Goal: Task Accomplishment & Management: Use online tool/utility

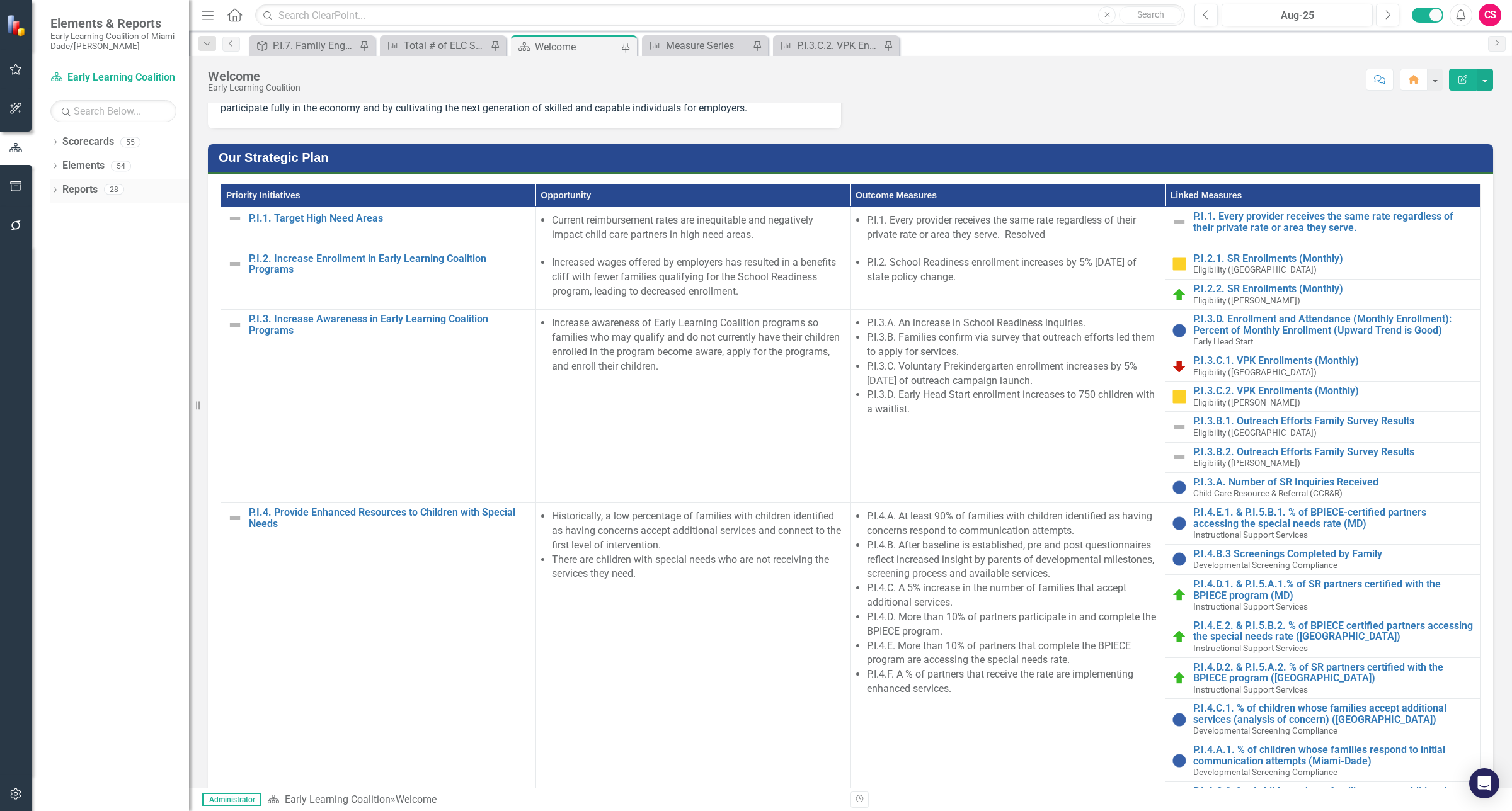
scroll to position [79, 0]
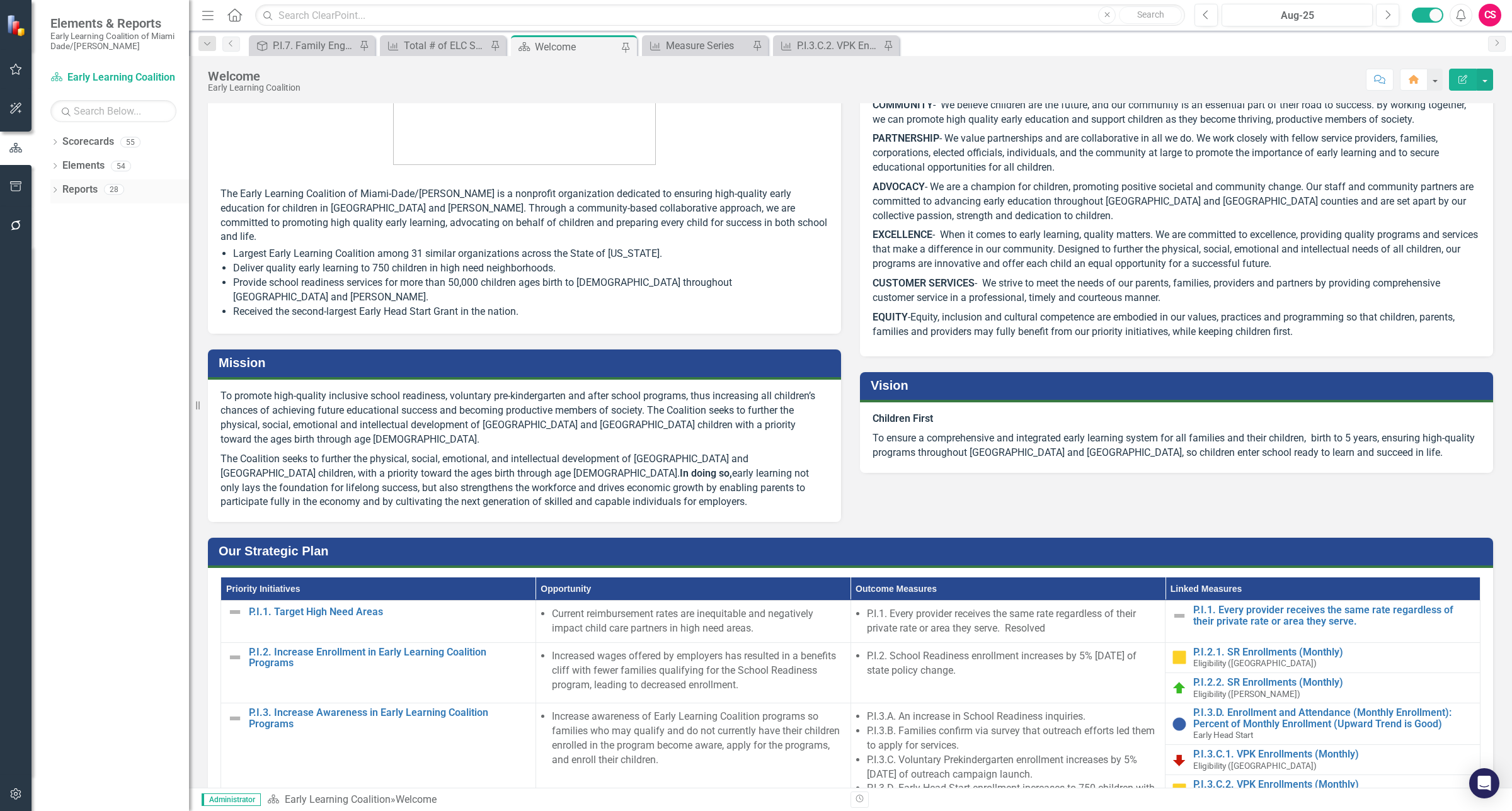
click at [73, 186] on link "Reports" at bounding box center [80, 189] width 36 height 15
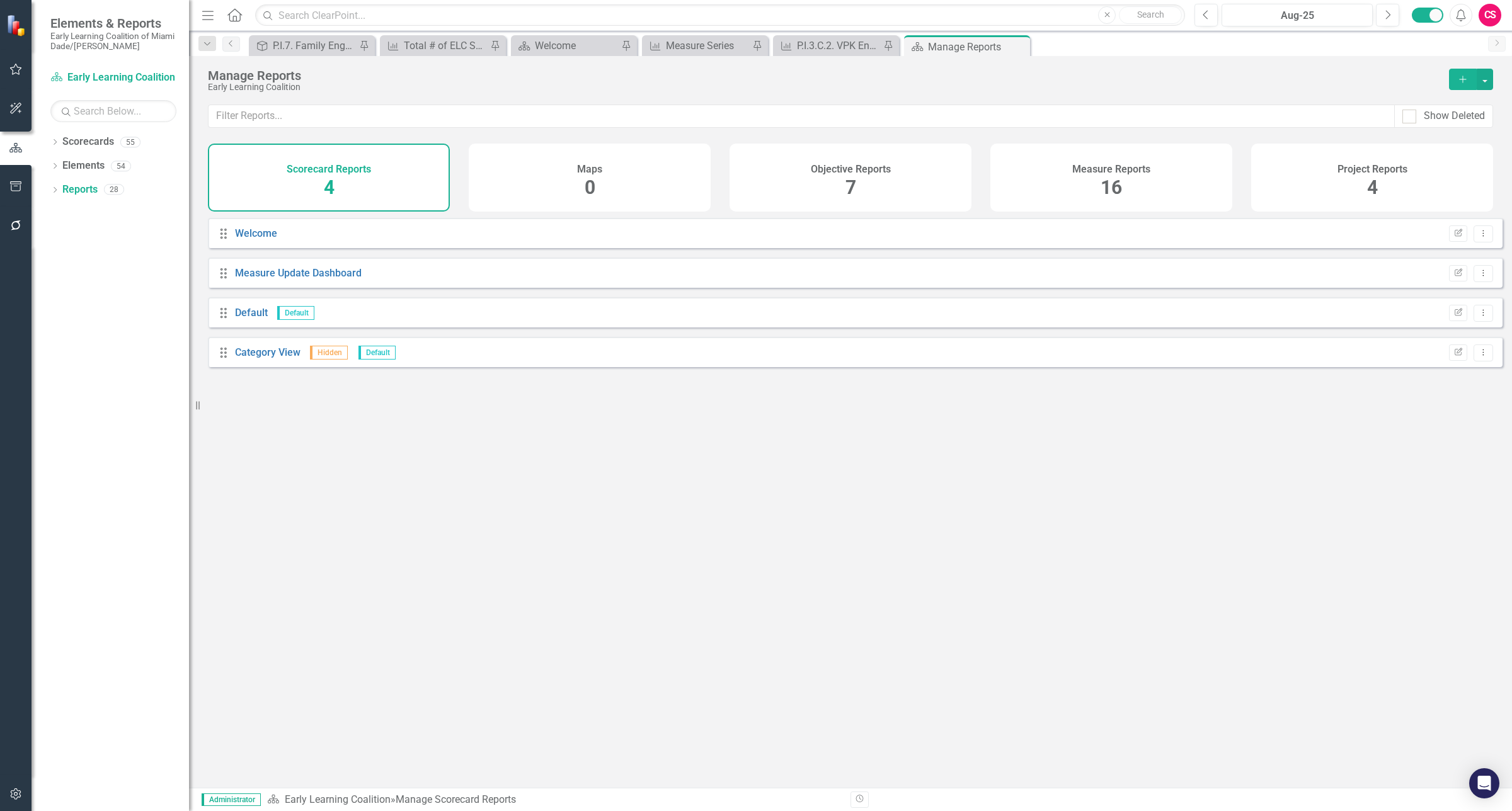
click at [1087, 185] on div "Measure Reports 16" at bounding box center [1111, 178] width 242 height 68
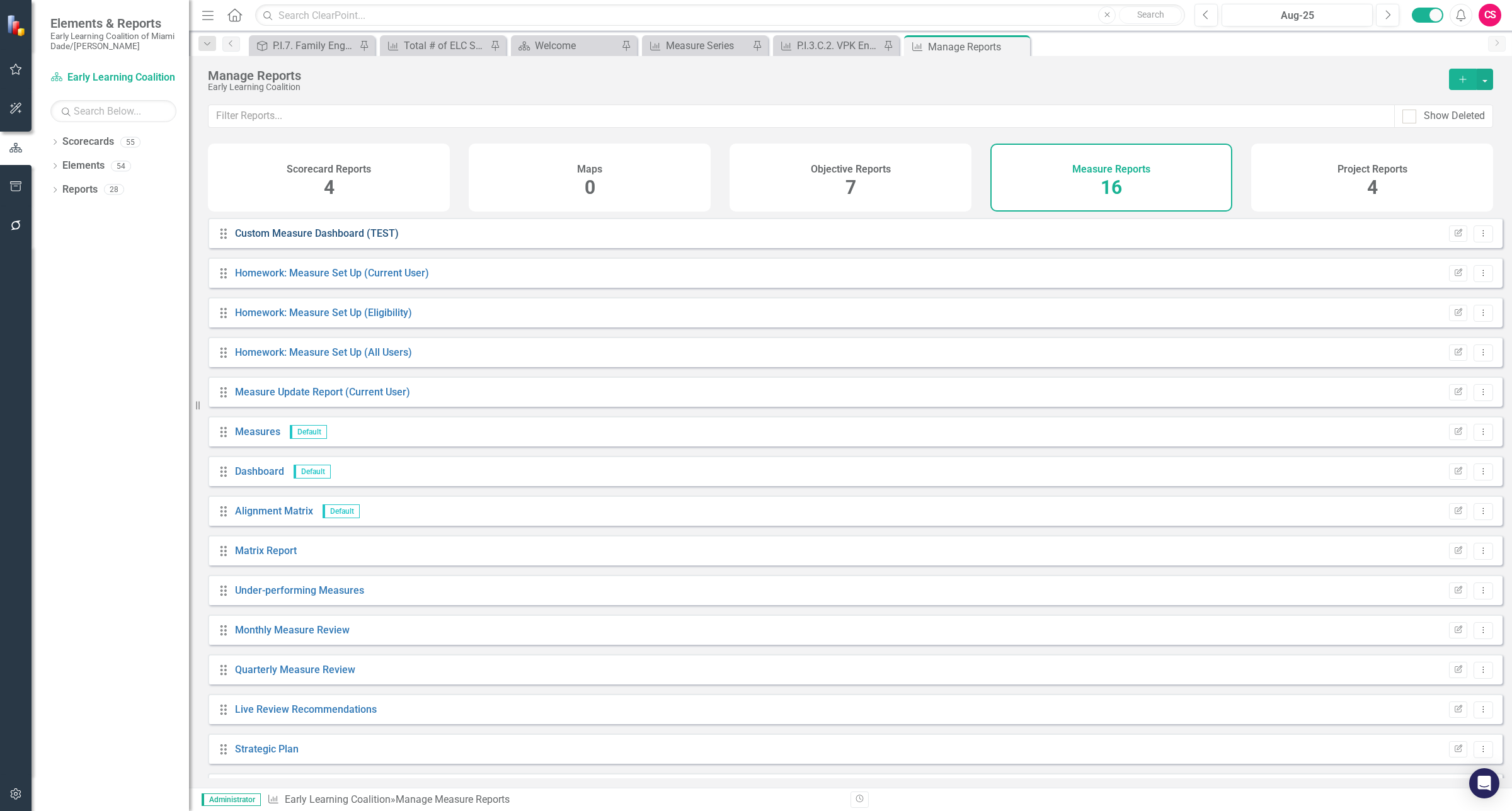
click at [320, 239] on link "Custom Measure Dashboard (TEST)" at bounding box center [317, 233] width 164 height 12
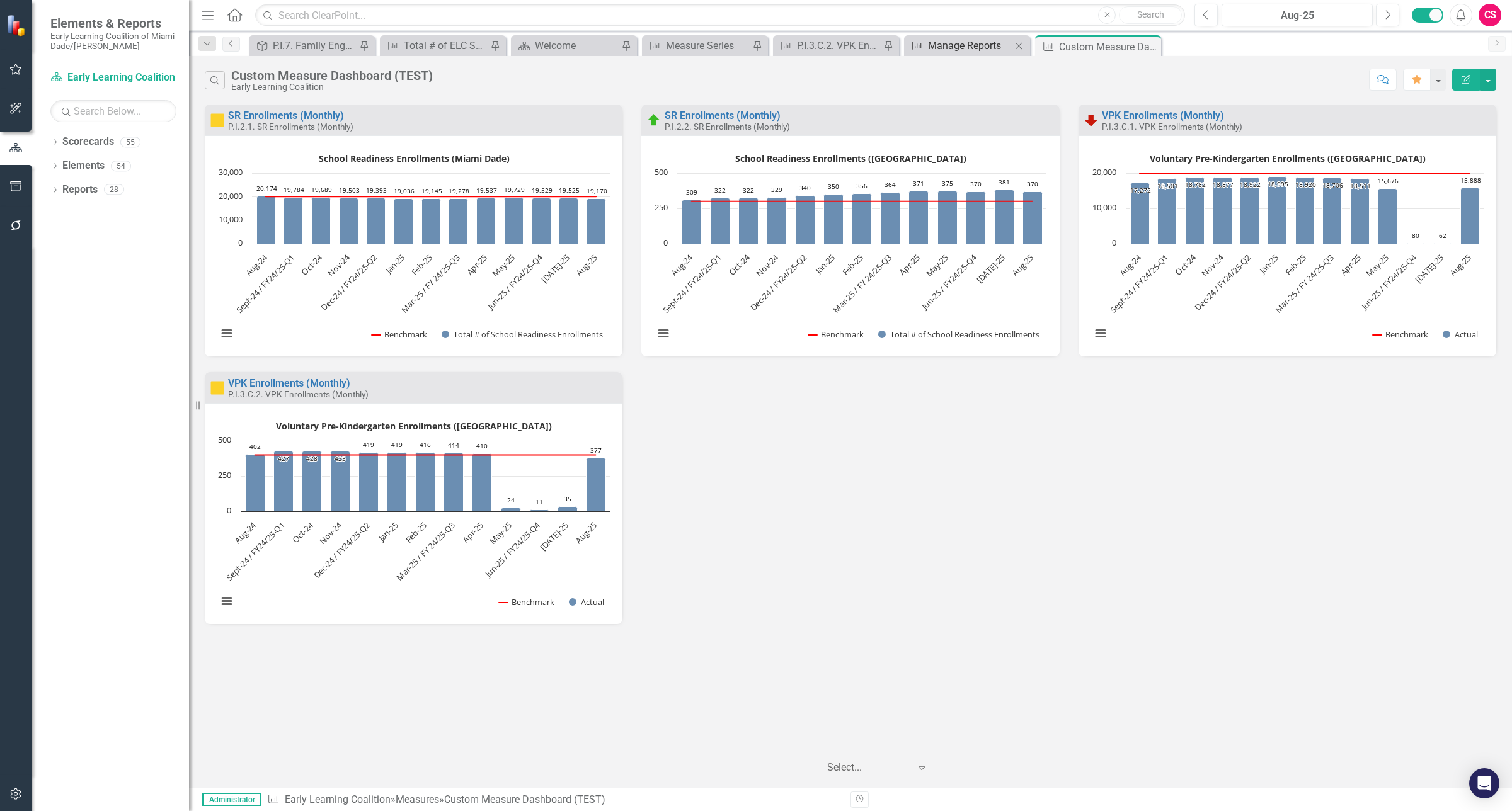
click at [912, 43] on icon at bounding box center [916, 46] width 10 height 9
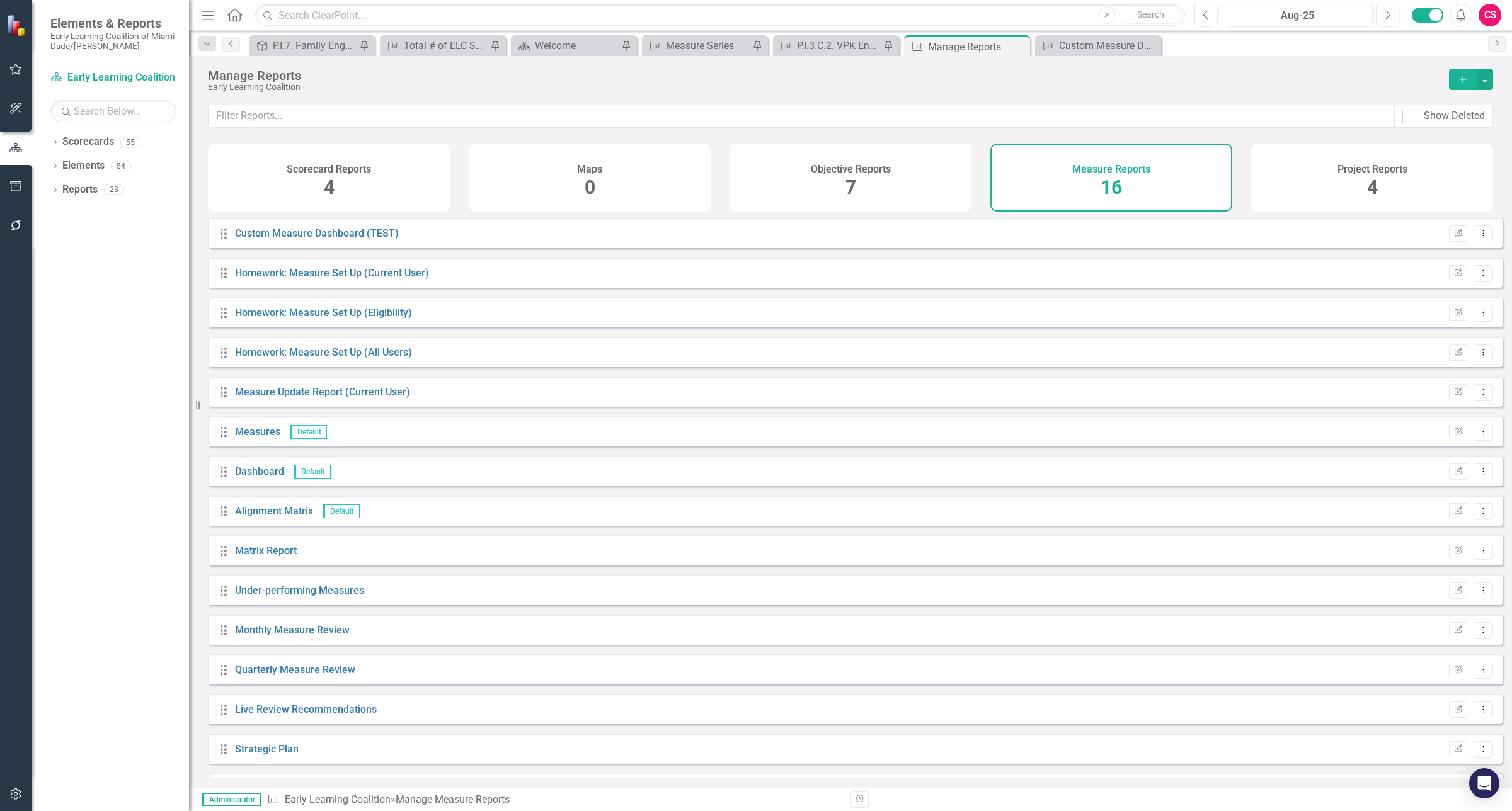
scroll to position [73, 0]
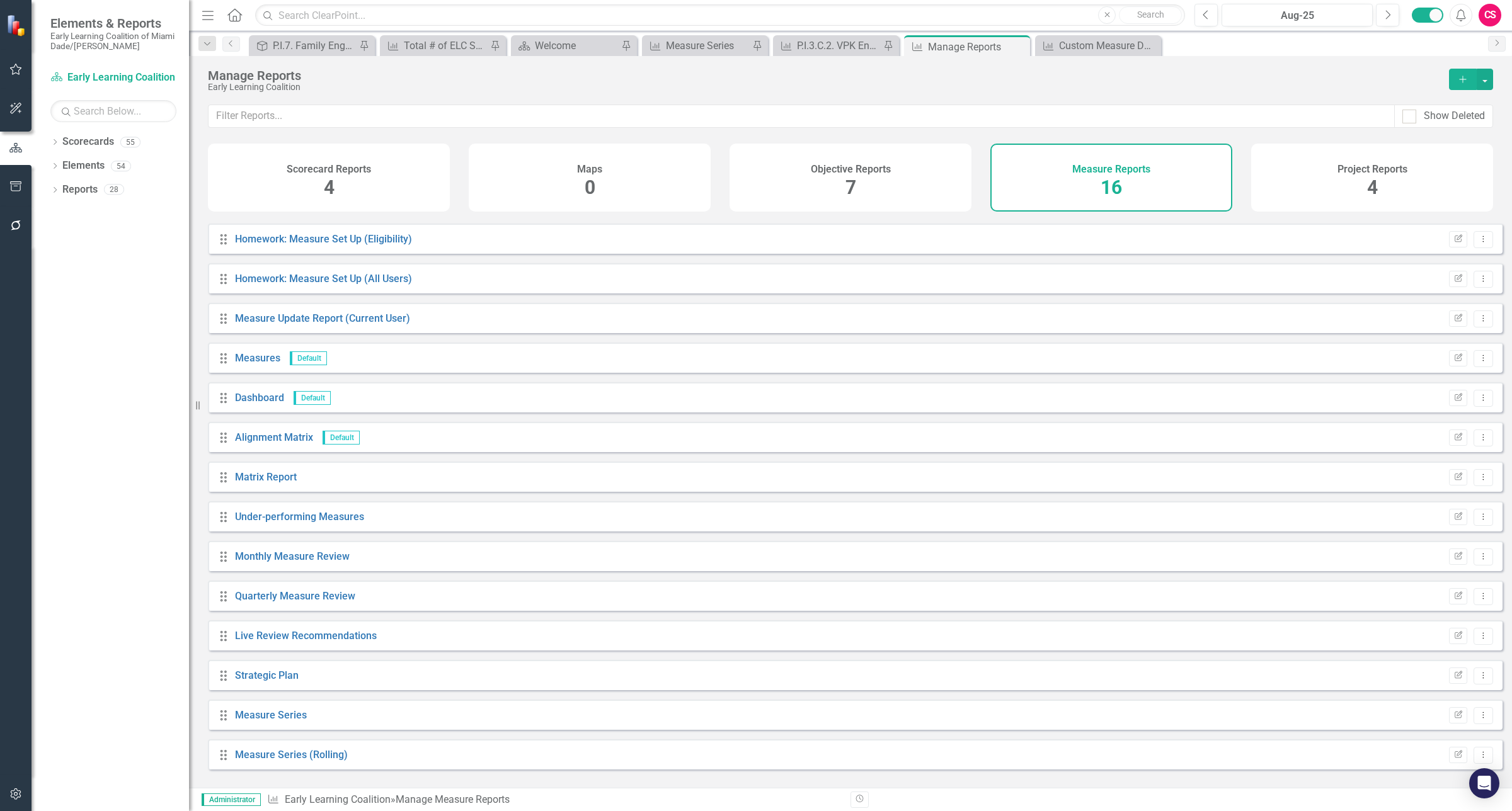
click at [260, 716] on div "Drag Measure Series Edit Report Dropdown Menu" at bounding box center [855, 714] width 1295 height 30
click at [262, 721] on link "Measure Series" at bounding box center [271, 714] width 72 height 12
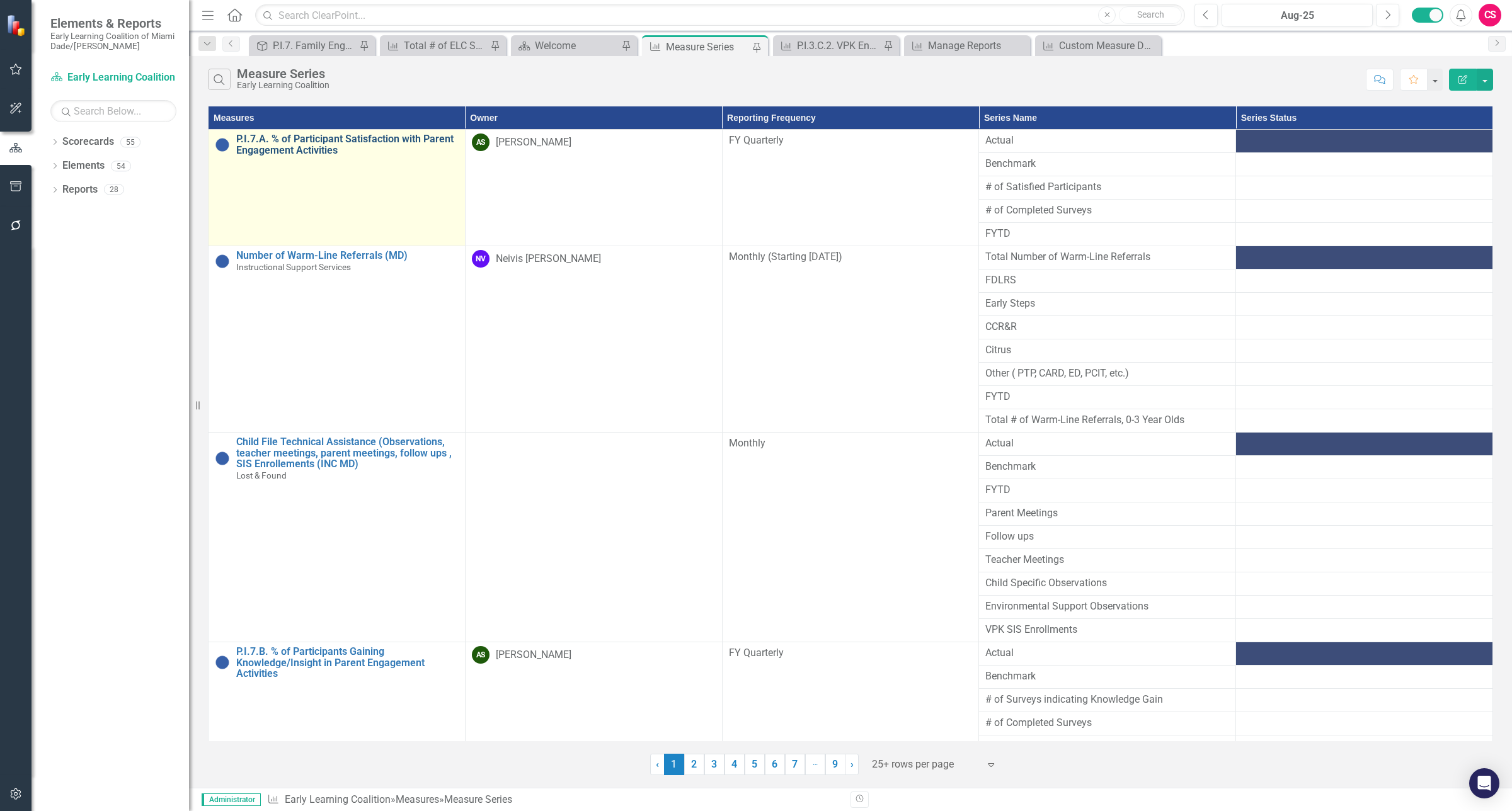
click at [339, 152] on link "P.I.7.A. % of Participant Satisfaction with Parent Engagement Activities" at bounding box center [346, 145] width 222 height 22
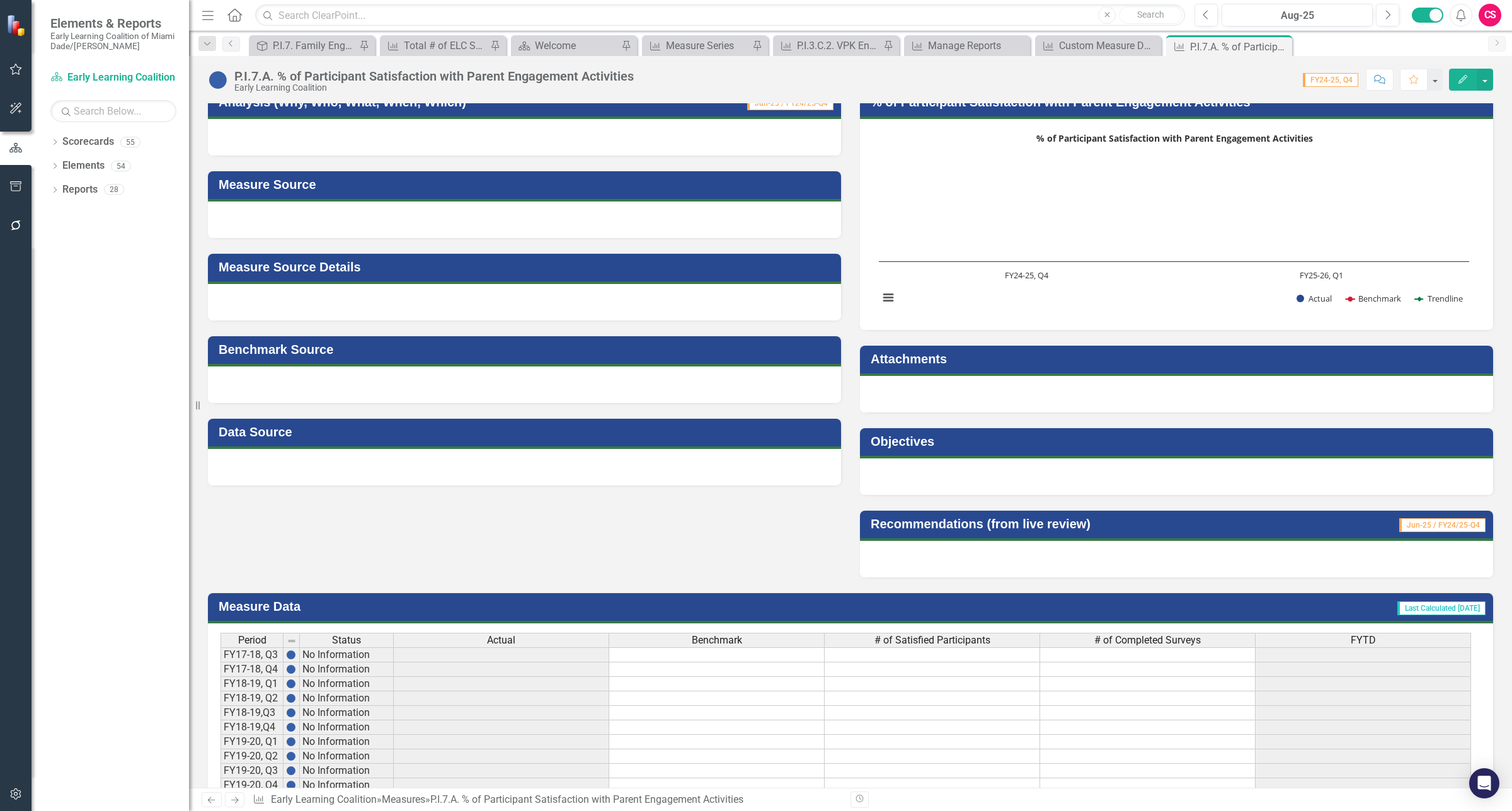
scroll to position [635, 0]
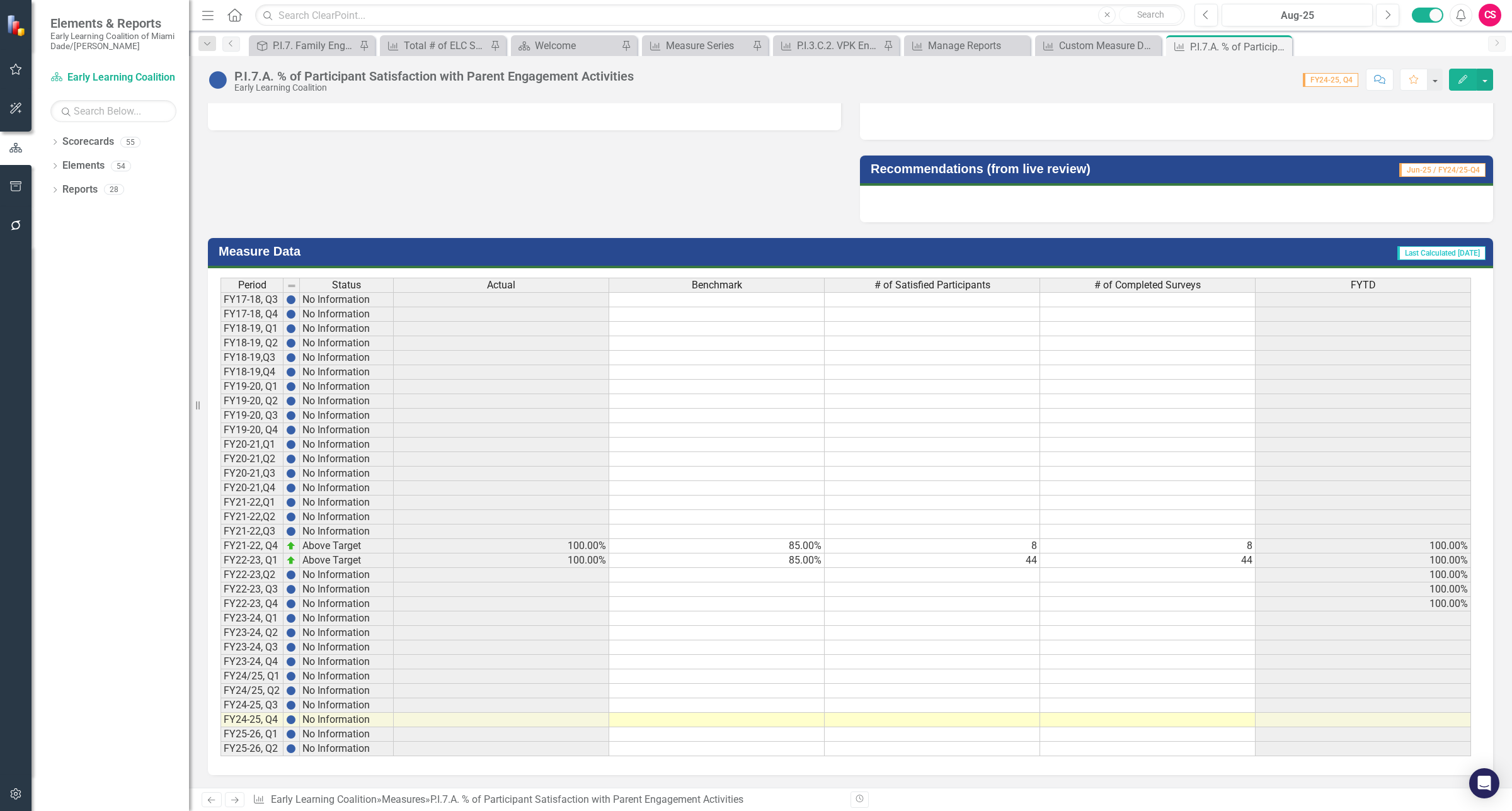
click at [1441, 600] on td "100.00%" at bounding box center [1363, 604] width 216 height 15
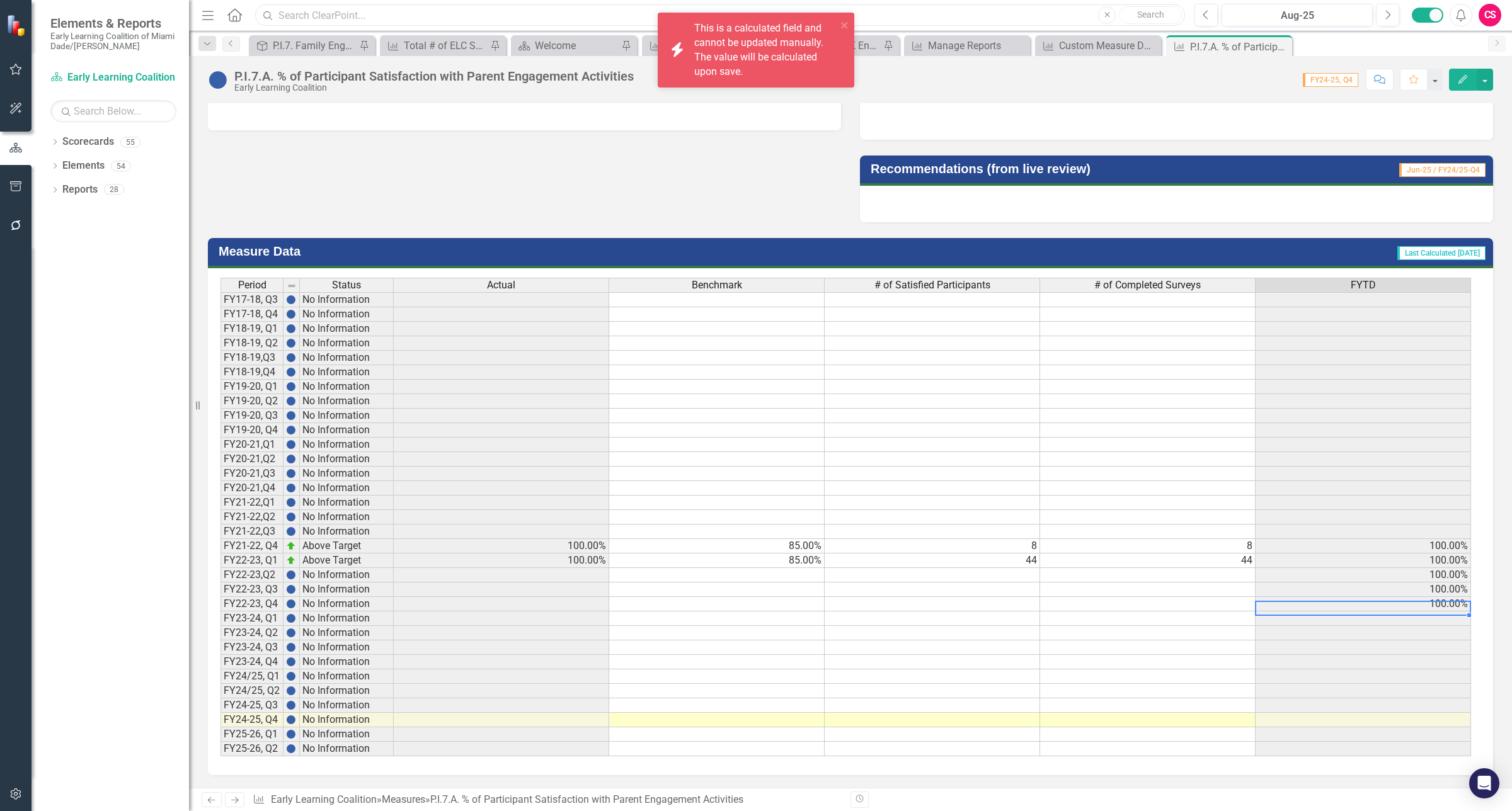
click at [411, 22] on input "text" at bounding box center [720, 15] width 930 height 22
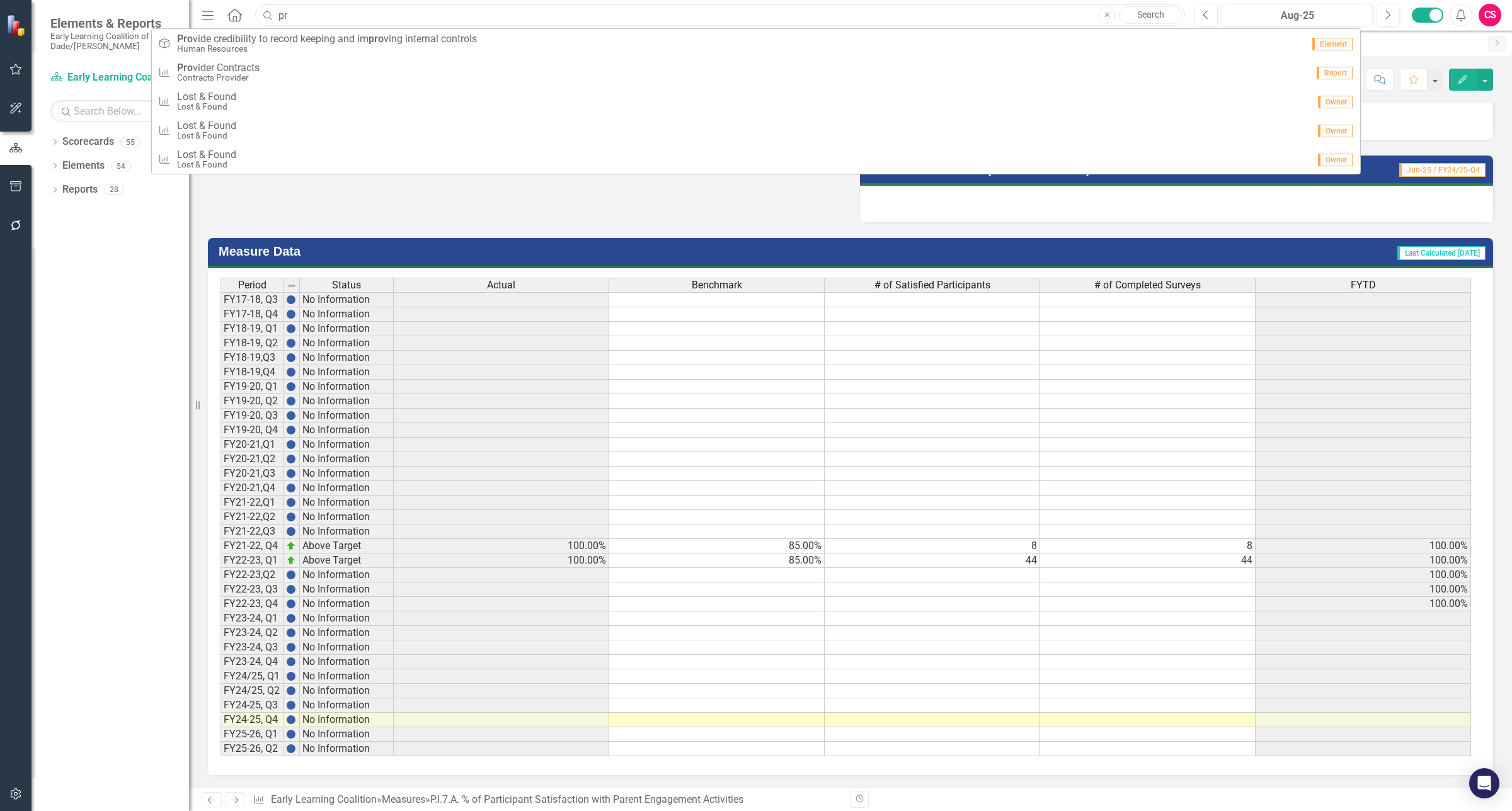
type input "p"
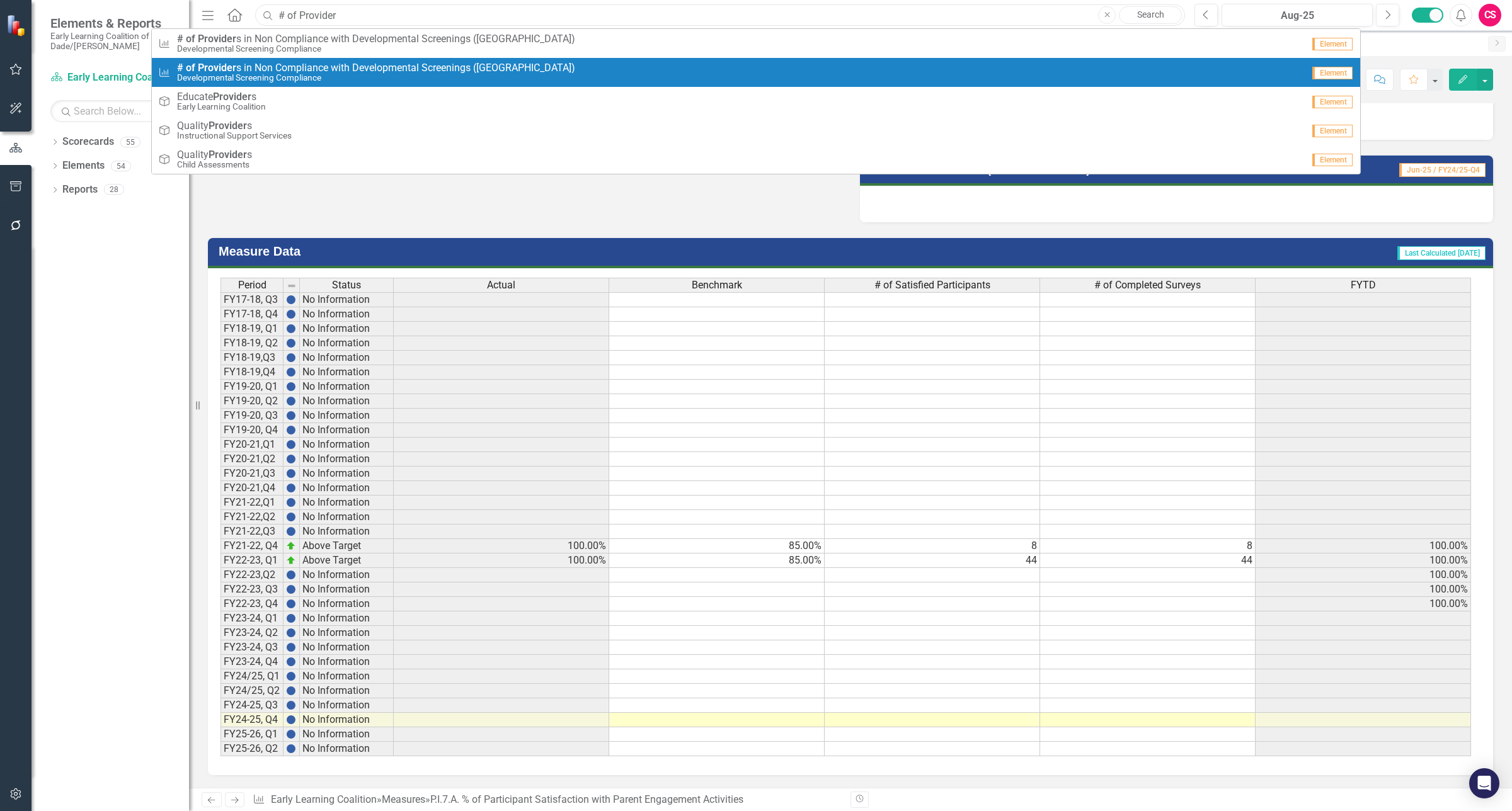
type input "# of Provider"
click at [388, 60] on link "Measure # of Provider s in Non Compliance with Developmental Screenings (Miami-…" at bounding box center [756, 72] width 1208 height 29
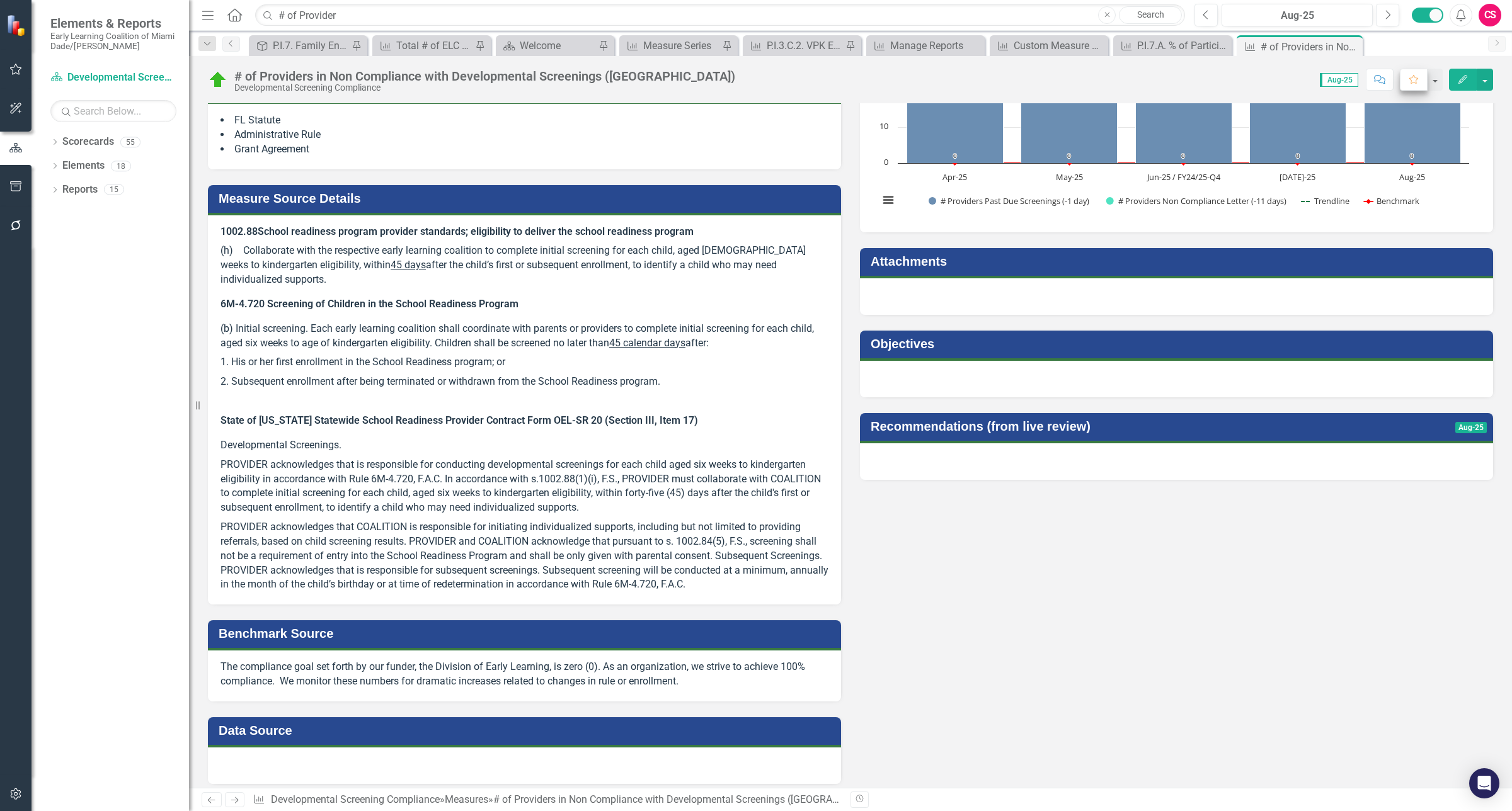
scroll to position [203, 0]
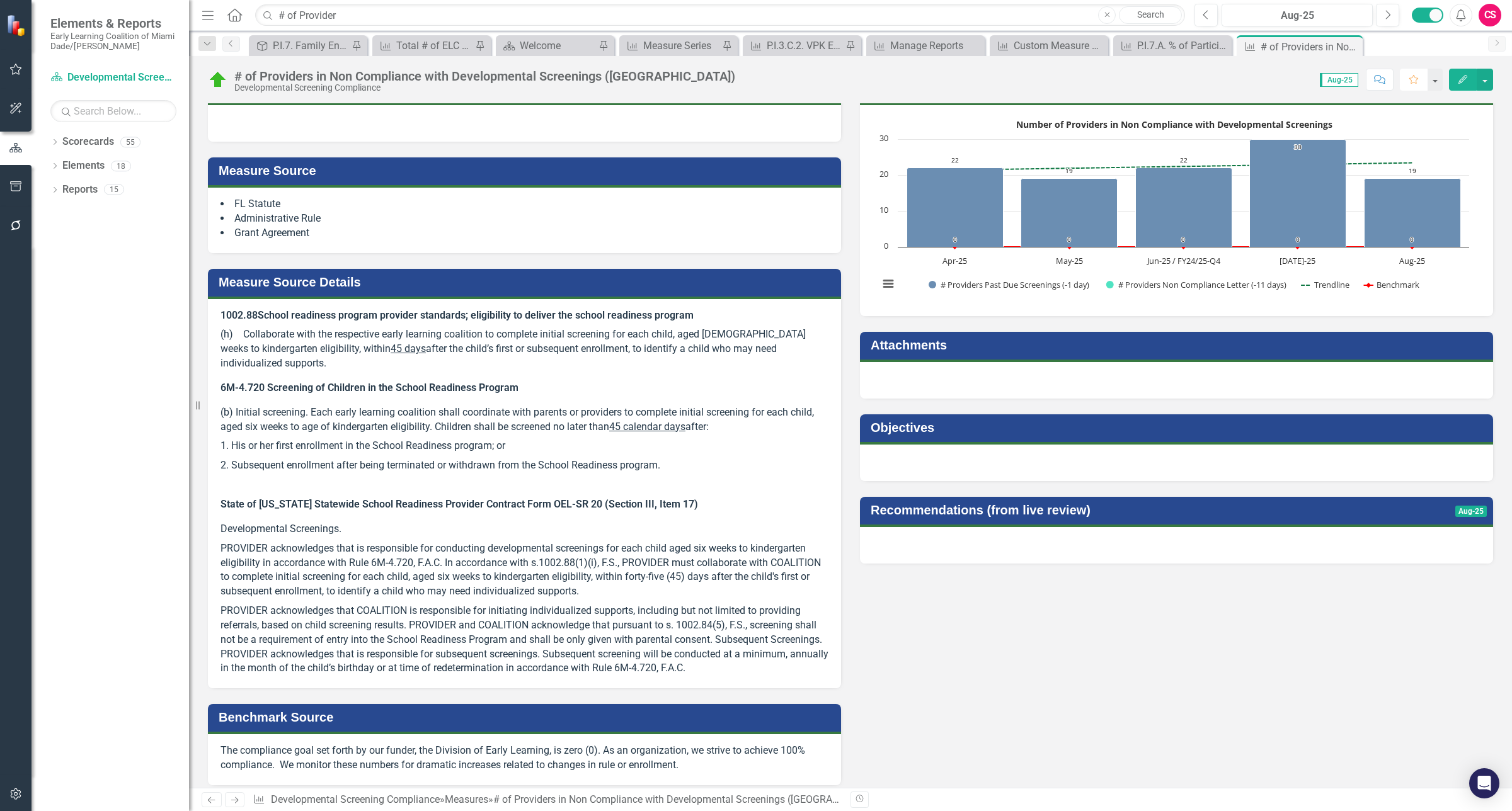
click at [1411, 79] on icon "Favorite" at bounding box center [1413, 79] width 12 height 9
click at [1333, 43] on icon "Pin" at bounding box center [1336, 46] width 10 height 12
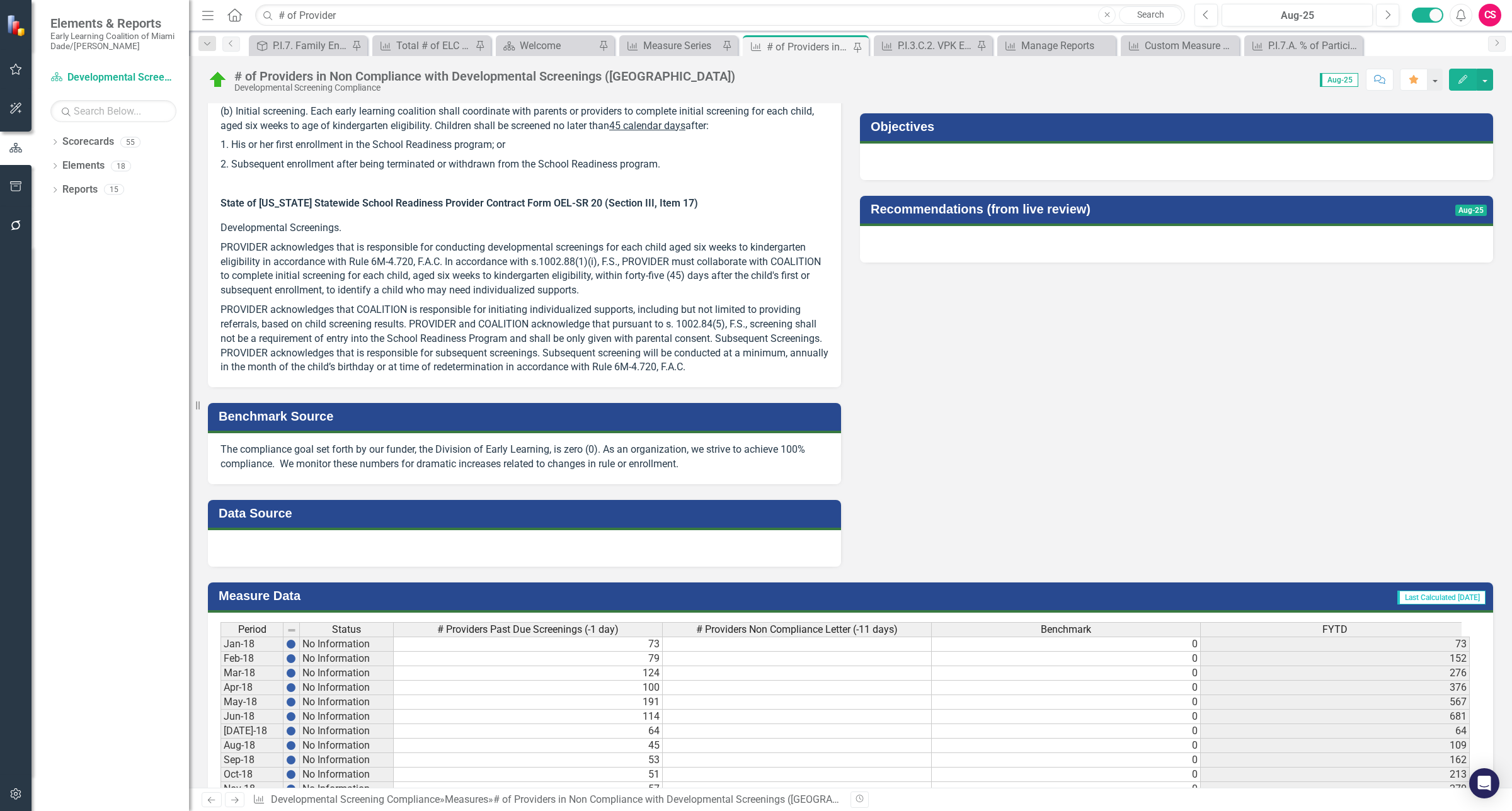
scroll to position [825, 0]
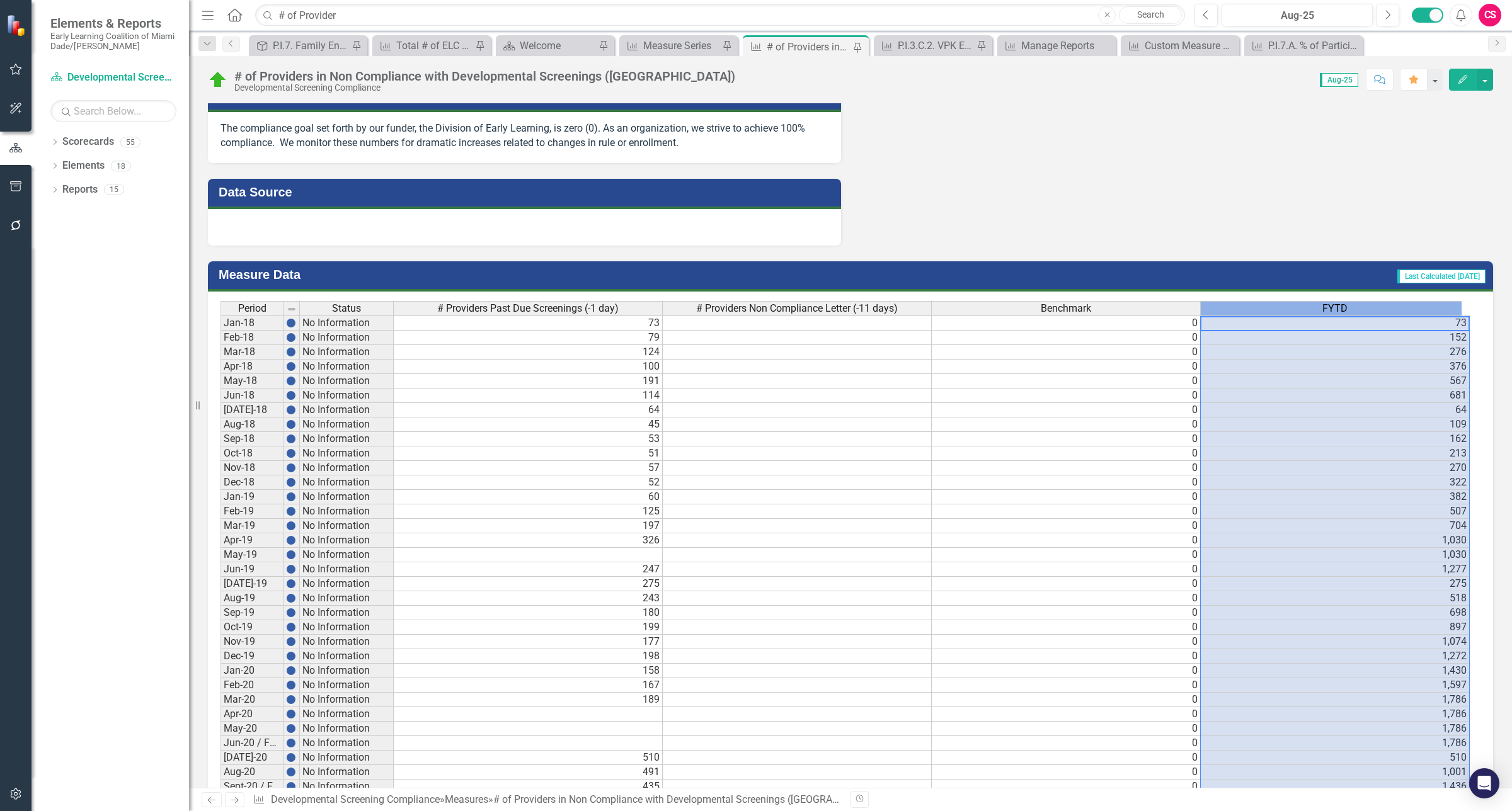
click at [1276, 302] on div "FYTD" at bounding box center [1334, 308] width 268 height 14
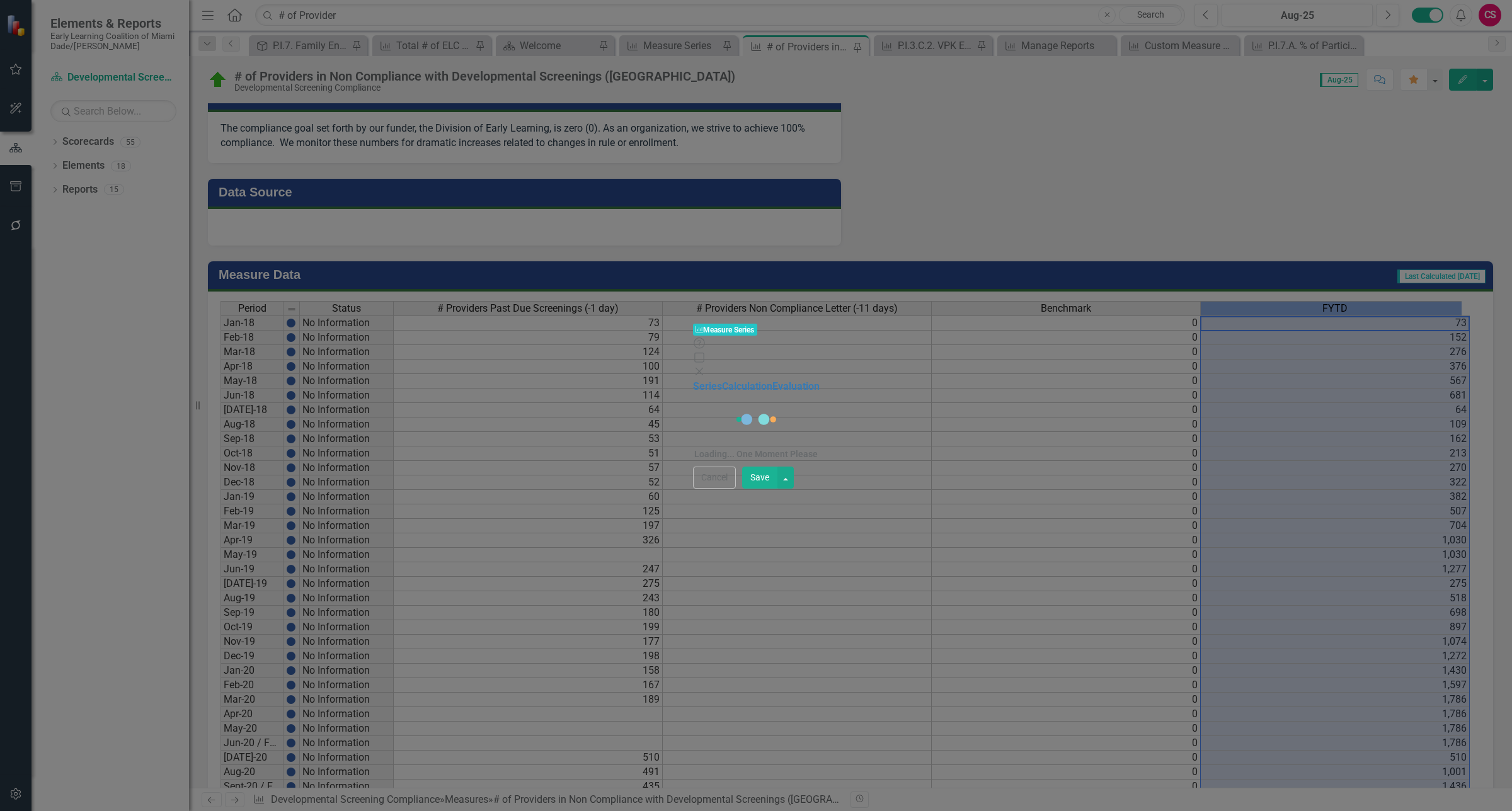
scroll to position [0, 8]
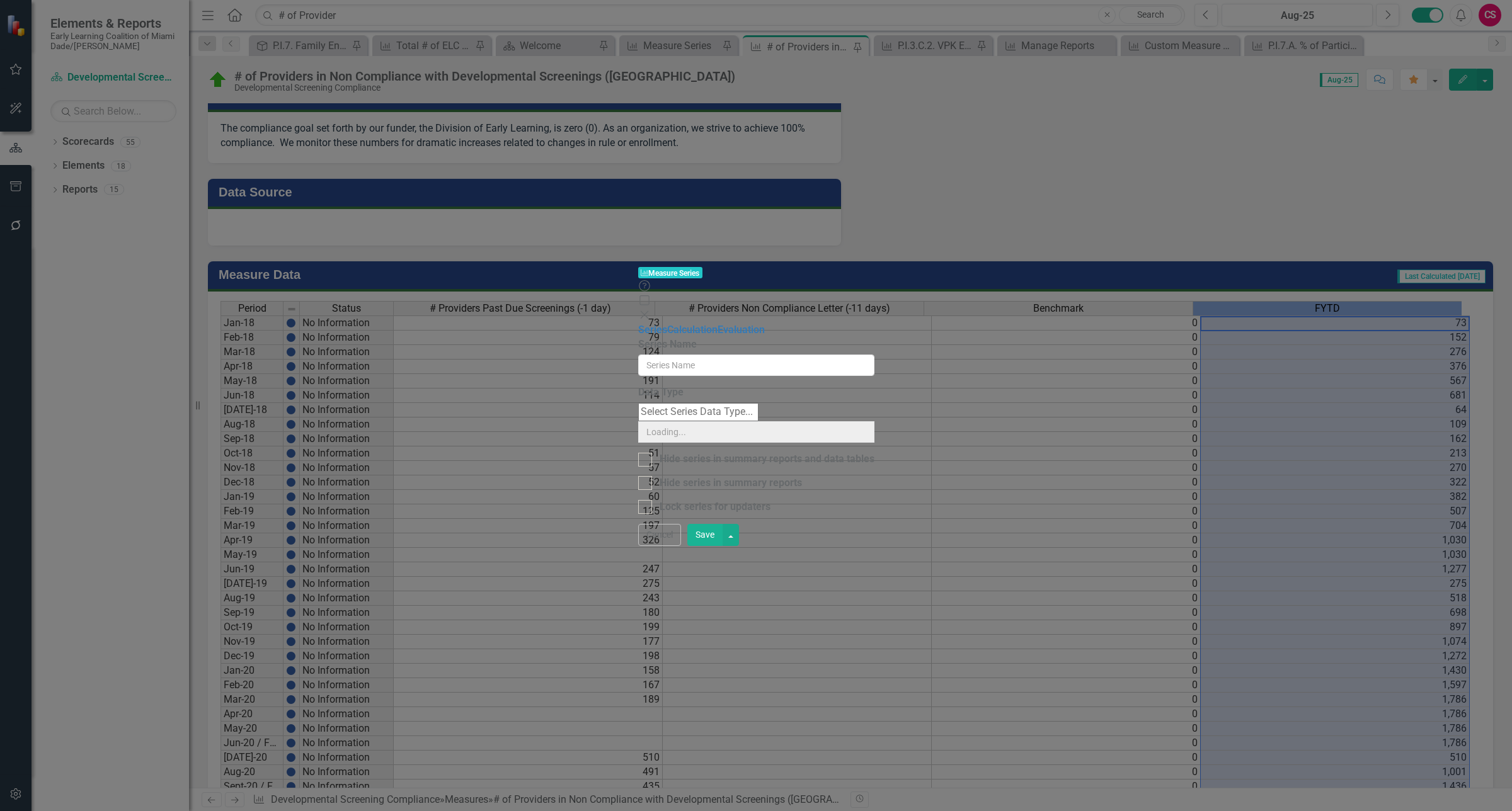
click at [638, 265] on div "Measure Series Measure Series Help Maximize Close Series Calculation Evaluation…" at bounding box center [756, 405] width 236 height 280
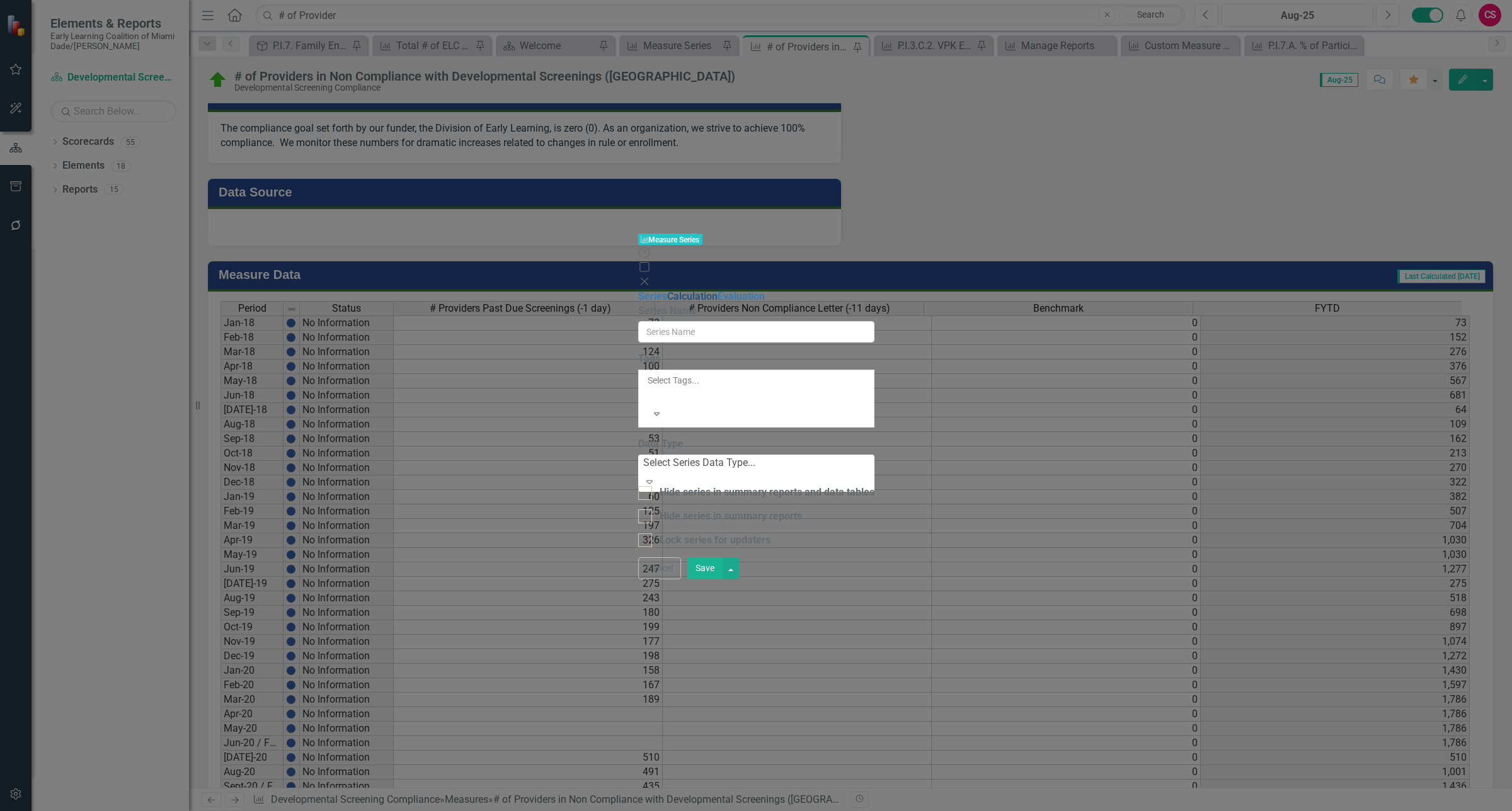
click at [667, 290] on link "Calculation" at bounding box center [691, 295] width 50 height 12
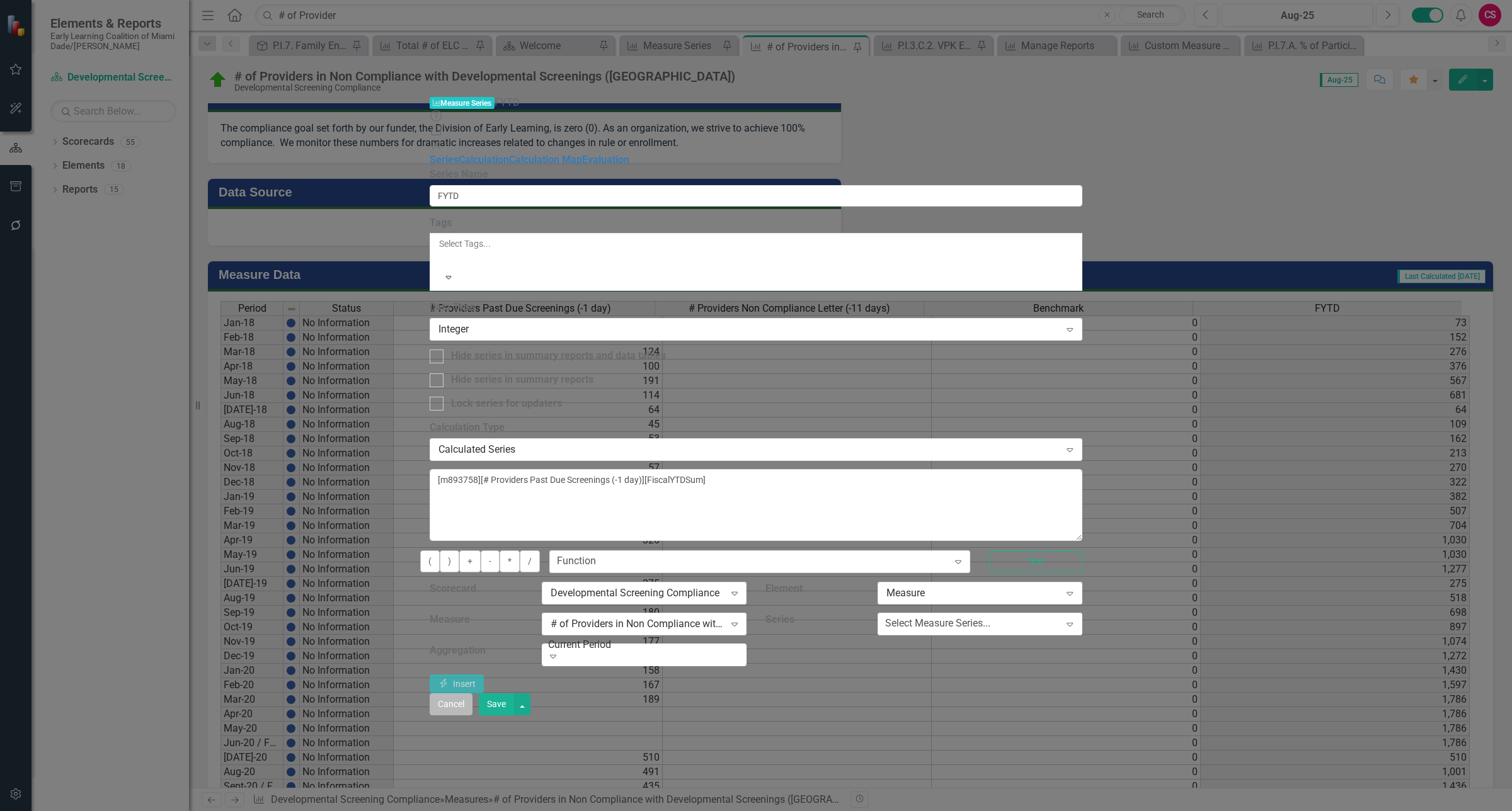
click at [473, 715] on button "Cancel" at bounding box center [450, 704] width 43 height 22
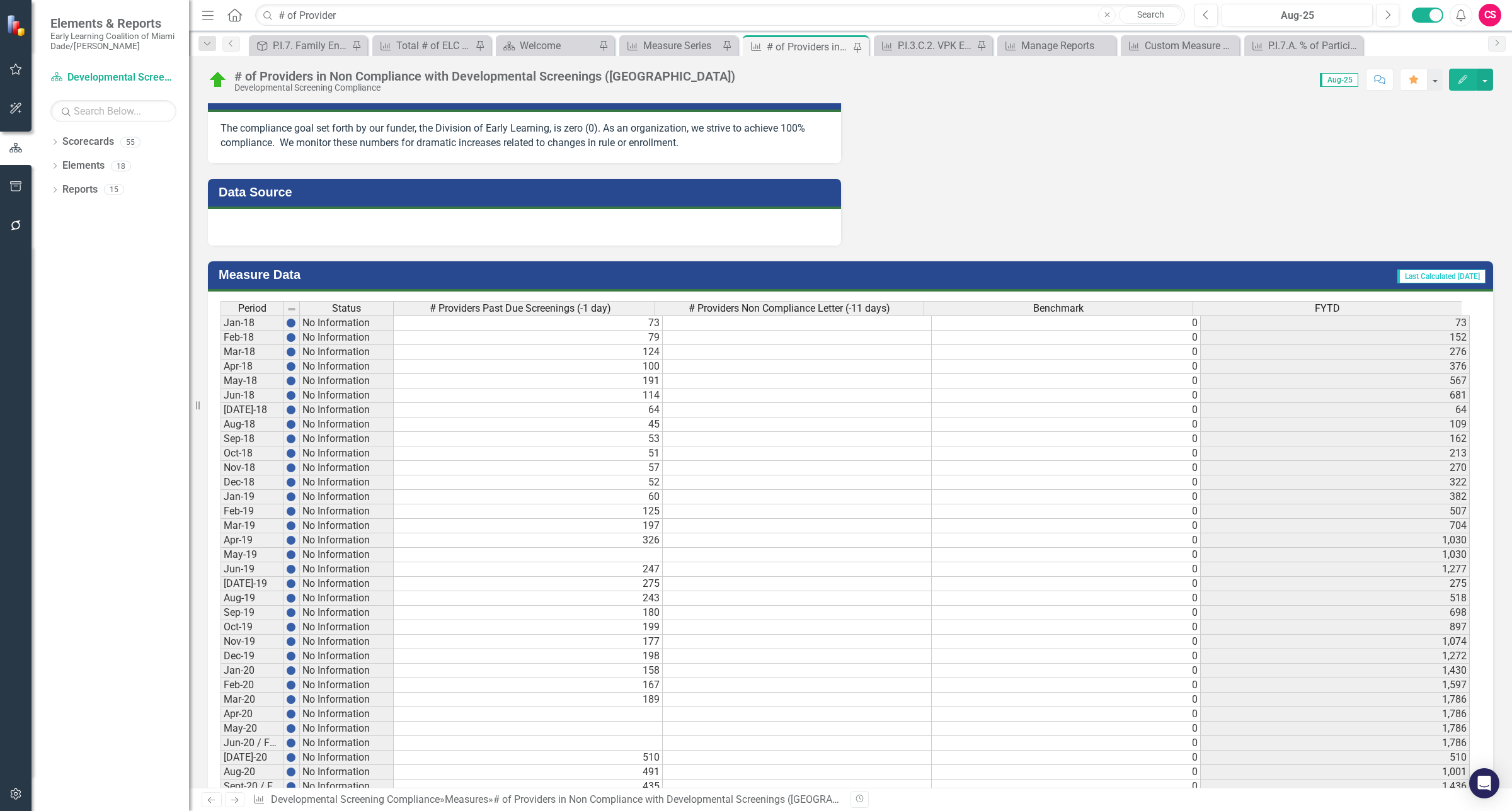
click at [19, 799] on button "button" at bounding box center [15, 795] width 29 height 26
click at [15, 795] on icon "button" at bounding box center [15, 800] width 14 height 12
click at [95, 168] on link "Fiscal Years" at bounding box center [111, 161] width 158 height 15
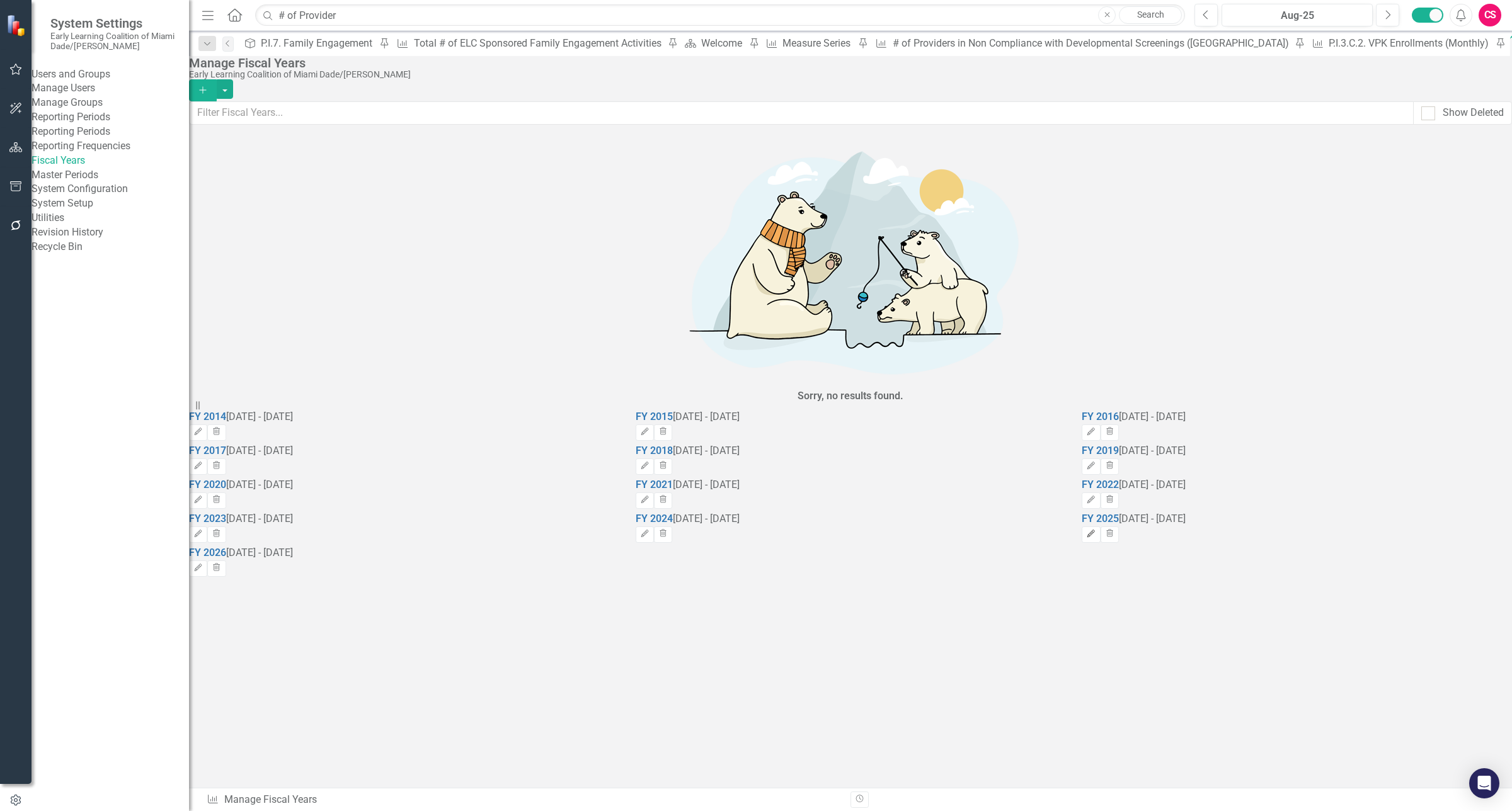
click at [1100, 526] on button "Edit" at bounding box center [1090, 534] width 19 height 16
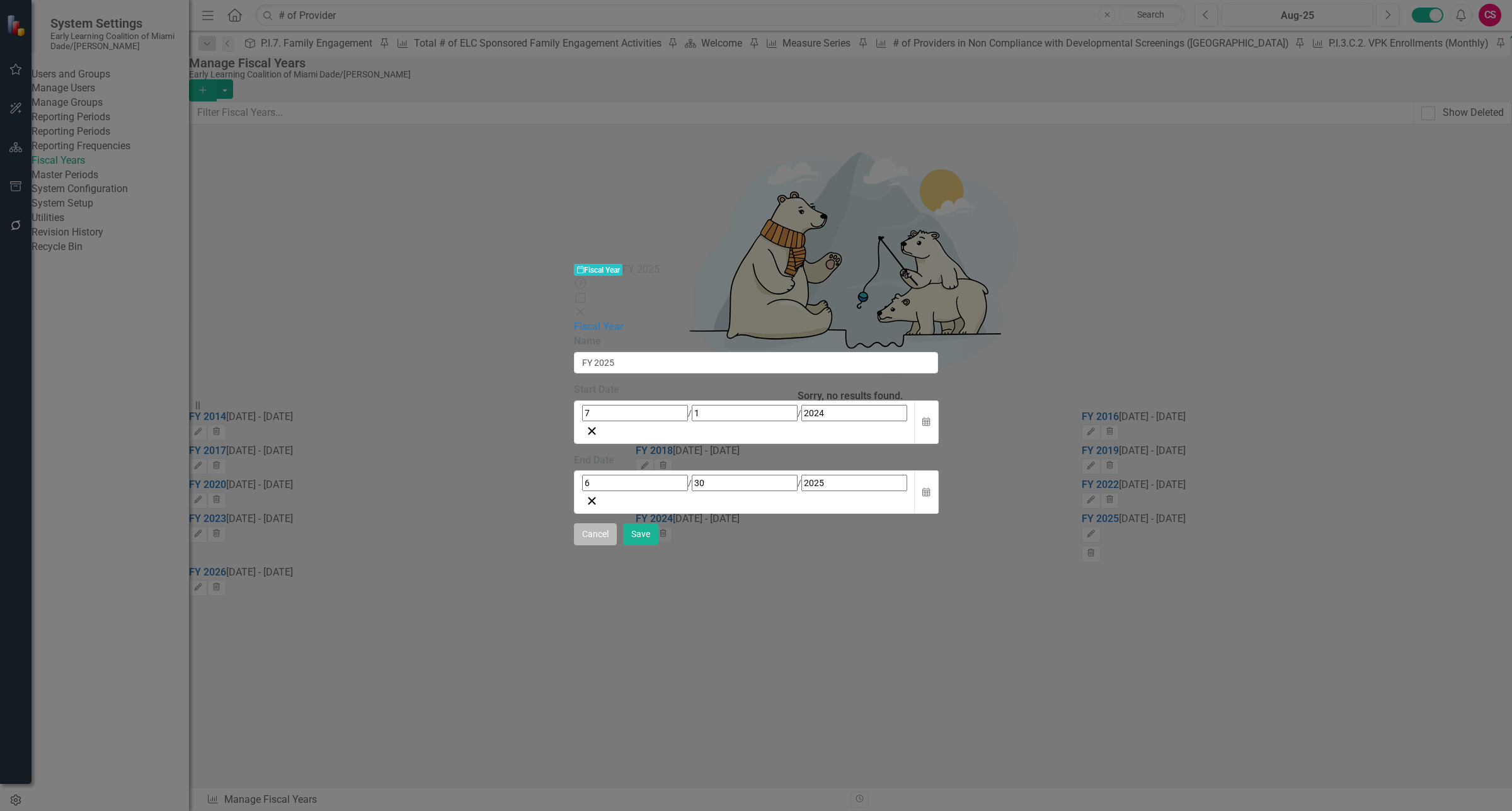
click at [616, 545] on button "Cancel" at bounding box center [595, 534] width 43 height 22
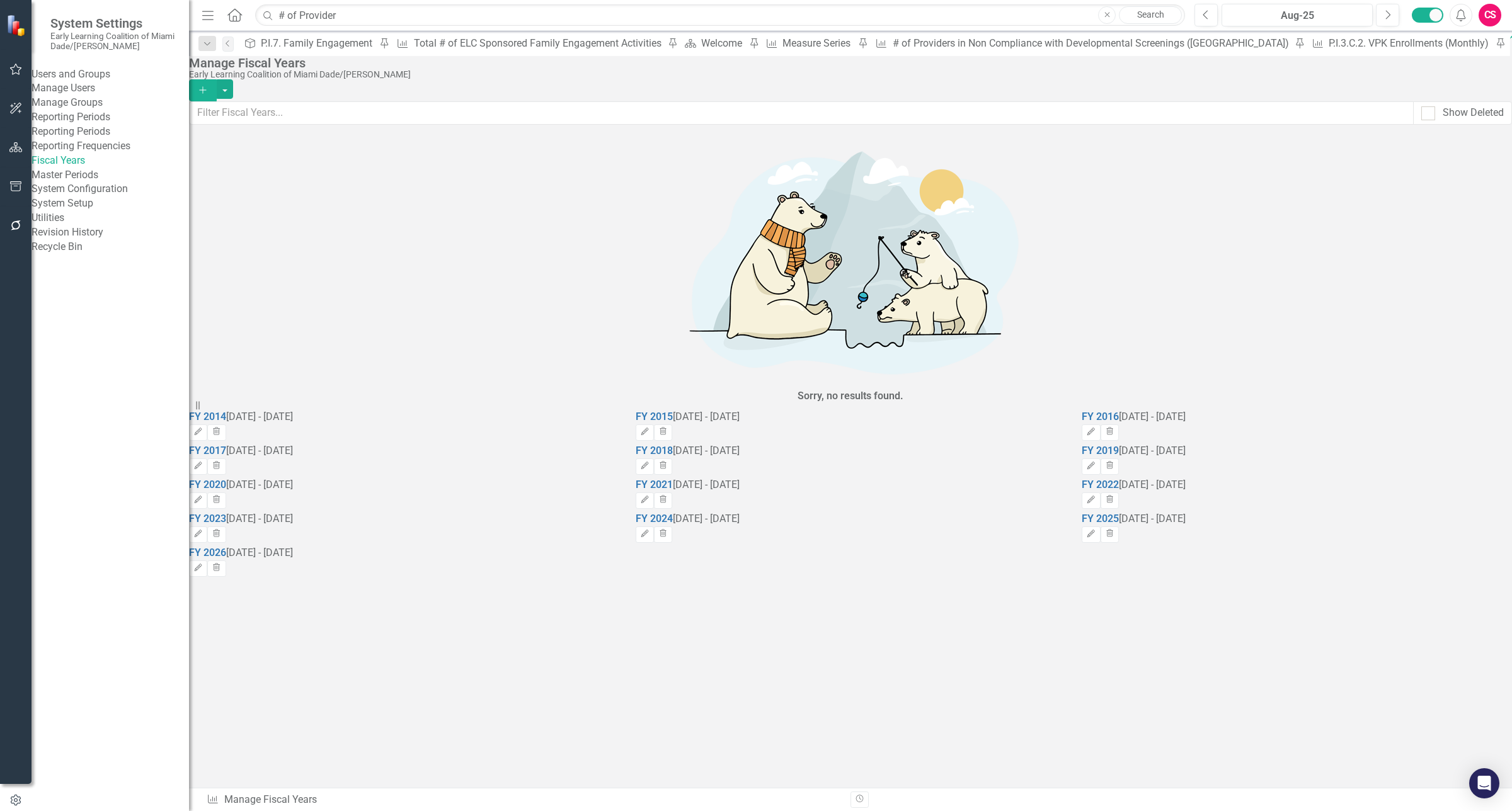
click at [101, 211] on link "System Setup" at bounding box center [111, 203] width 158 height 15
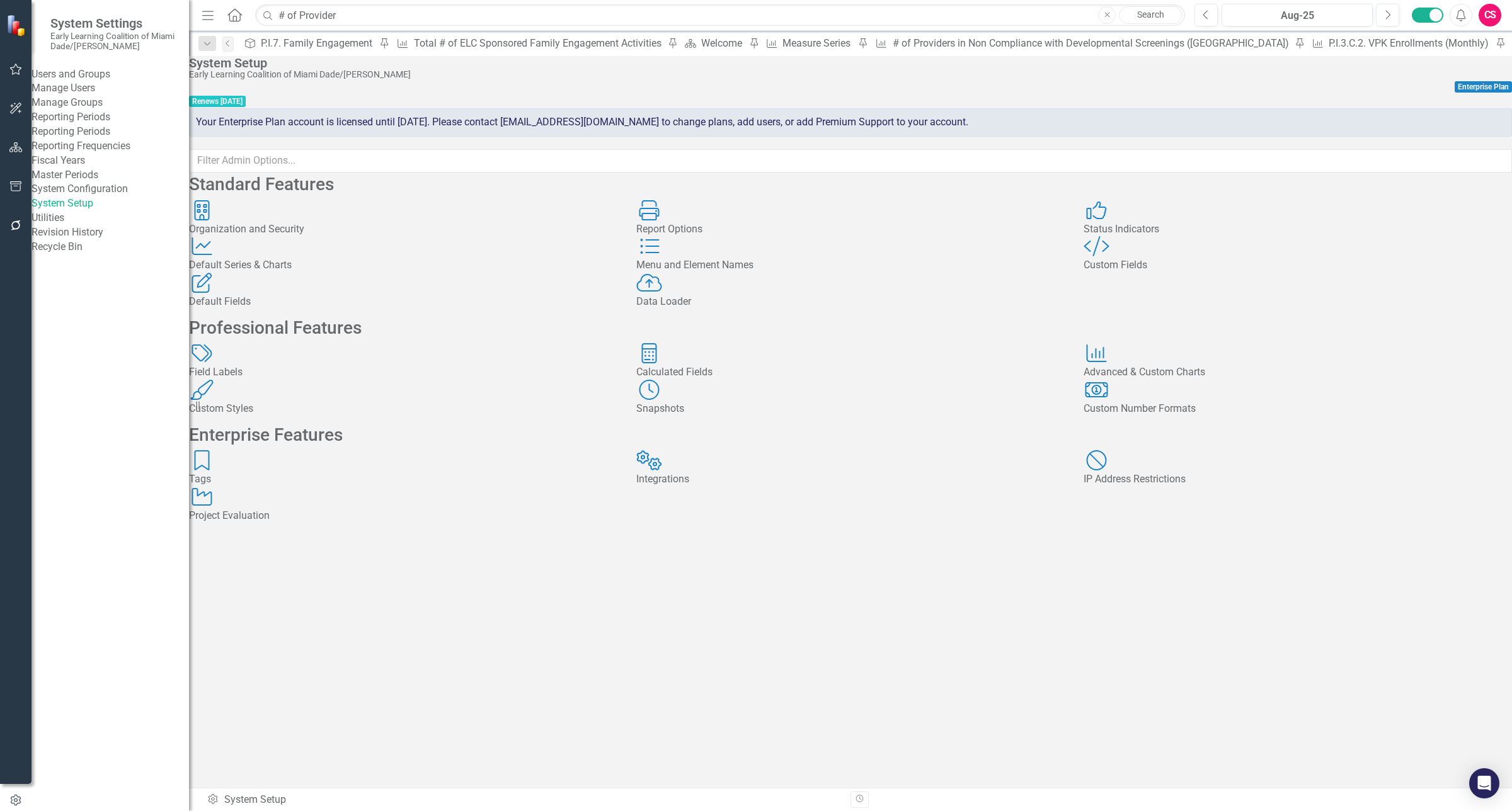
click at [786, 380] on div "Calculated Fields Calculated Fields" at bounding box center [851, 361] width 428 height 36
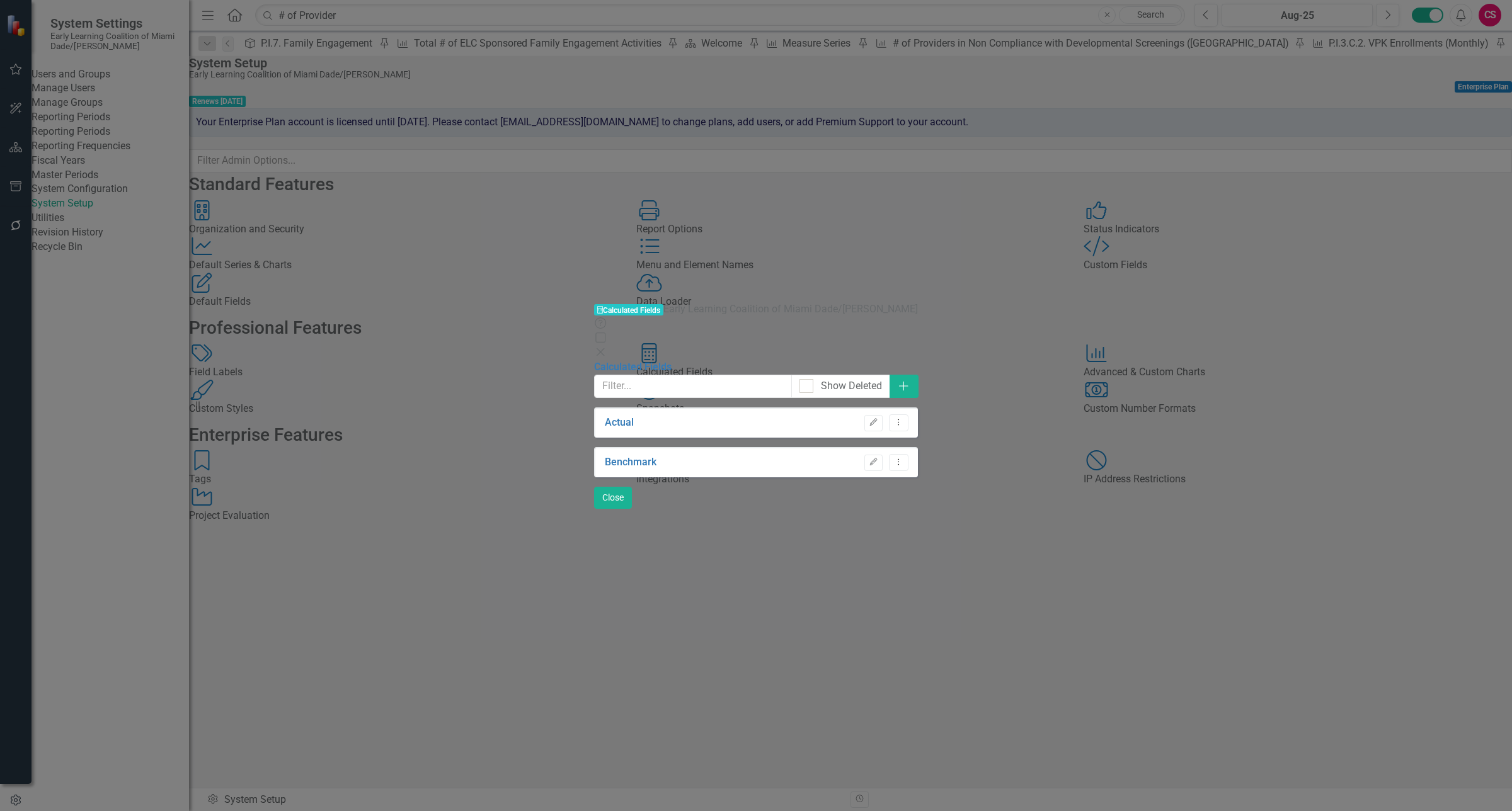
click at [918, 346] on div "Close" at bounding box center [756, 353] width 324 height 15
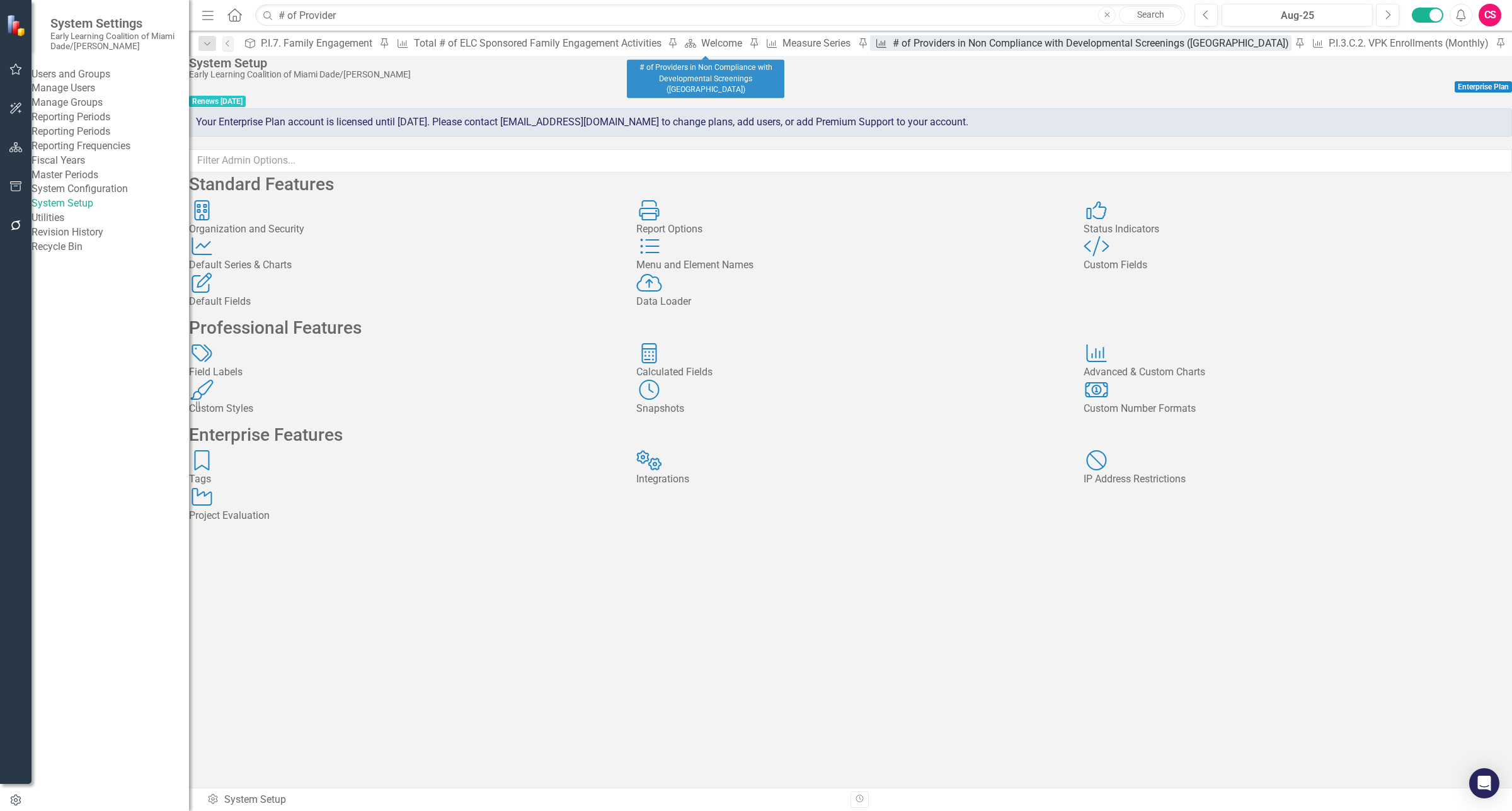
click at [893, 44] on div "# of Providers in Non Compliance with Developmental Screenings ([GEOGRAPHIC_DAT…" at bounding box center [1092, 43] width 399 height 15
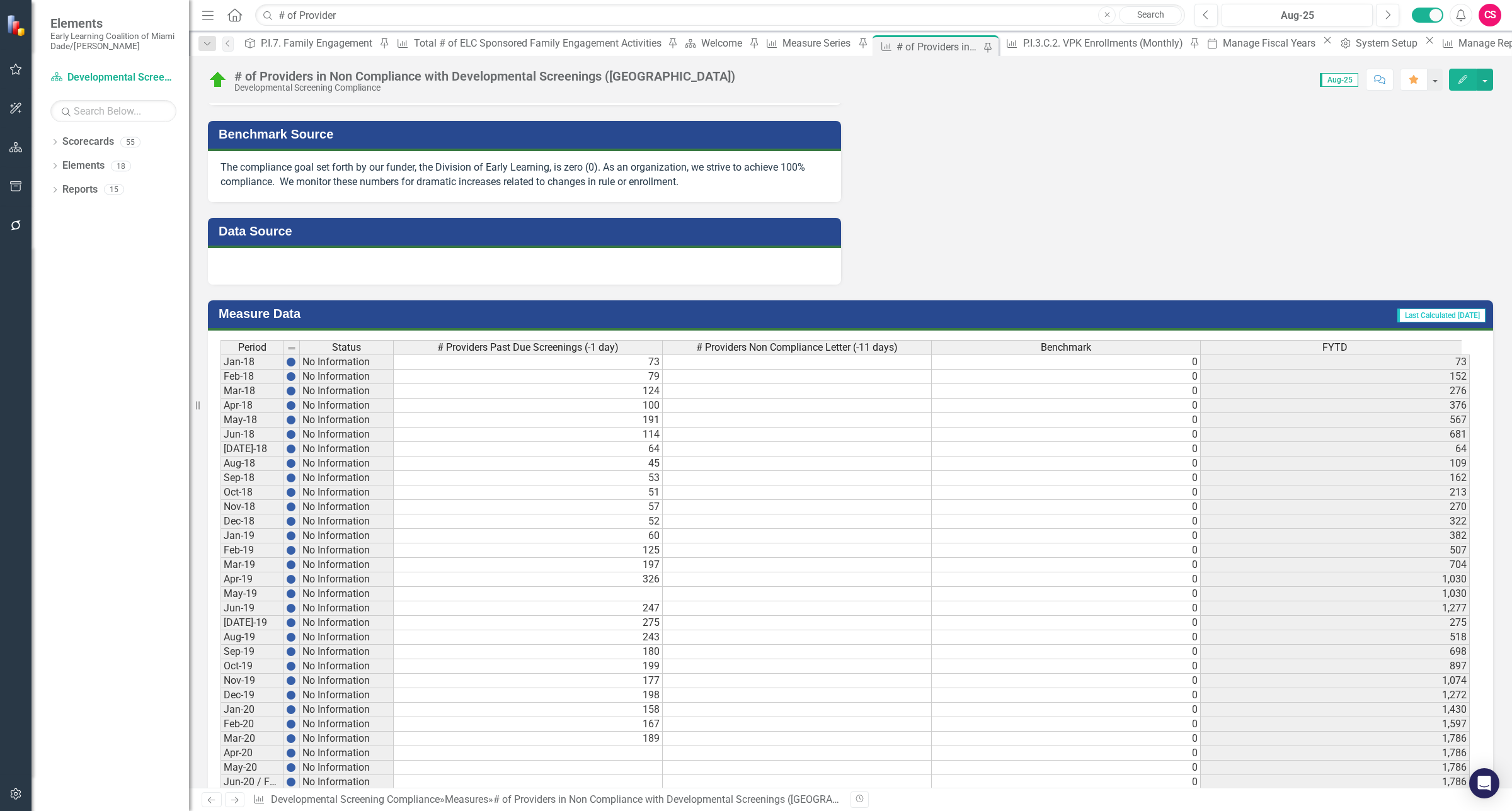
scroll to position [982, 0]
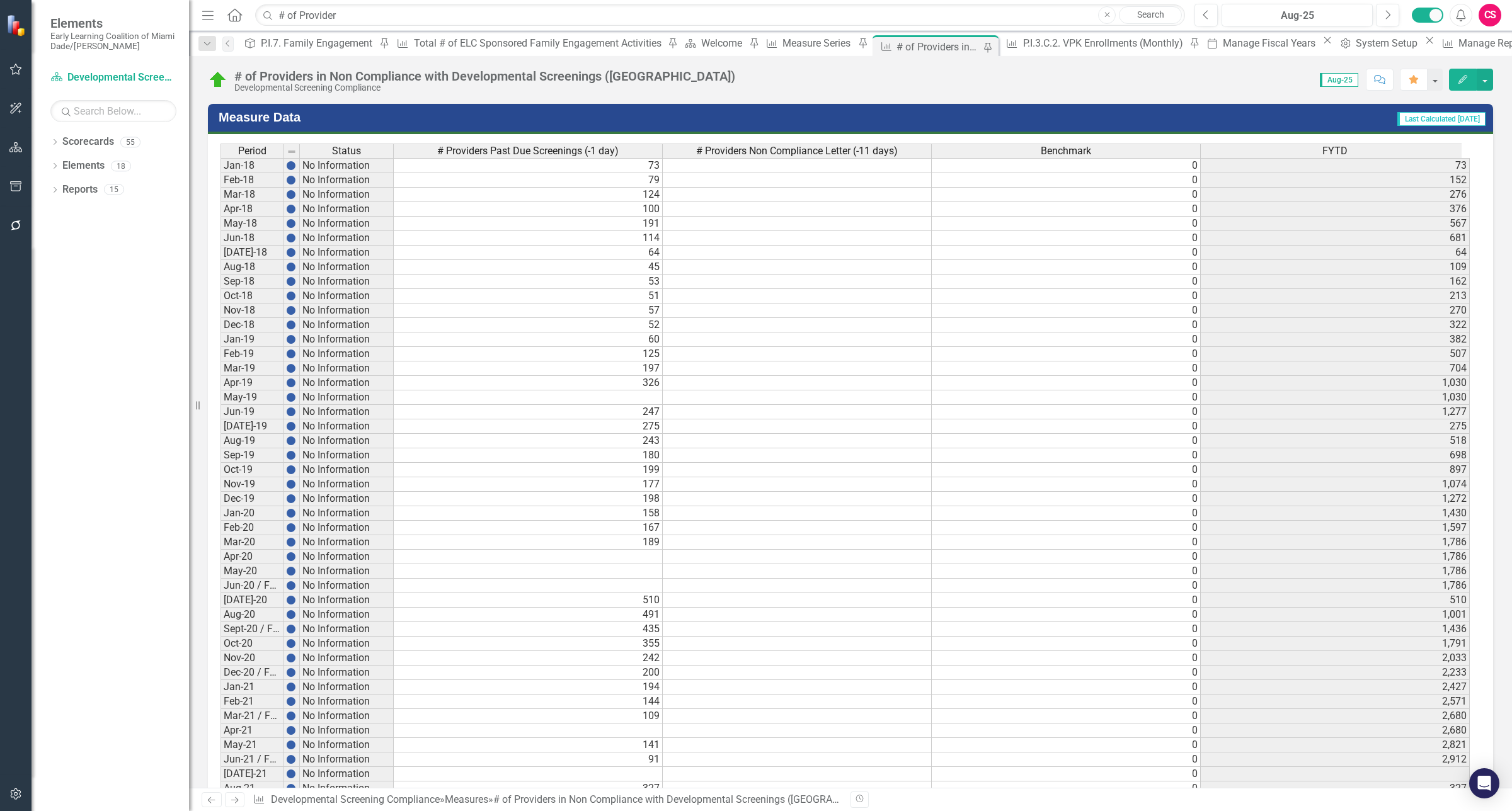
click at [1280, 144] on div "FYTD" at bounding box center [1334, 151] width 268 height 14
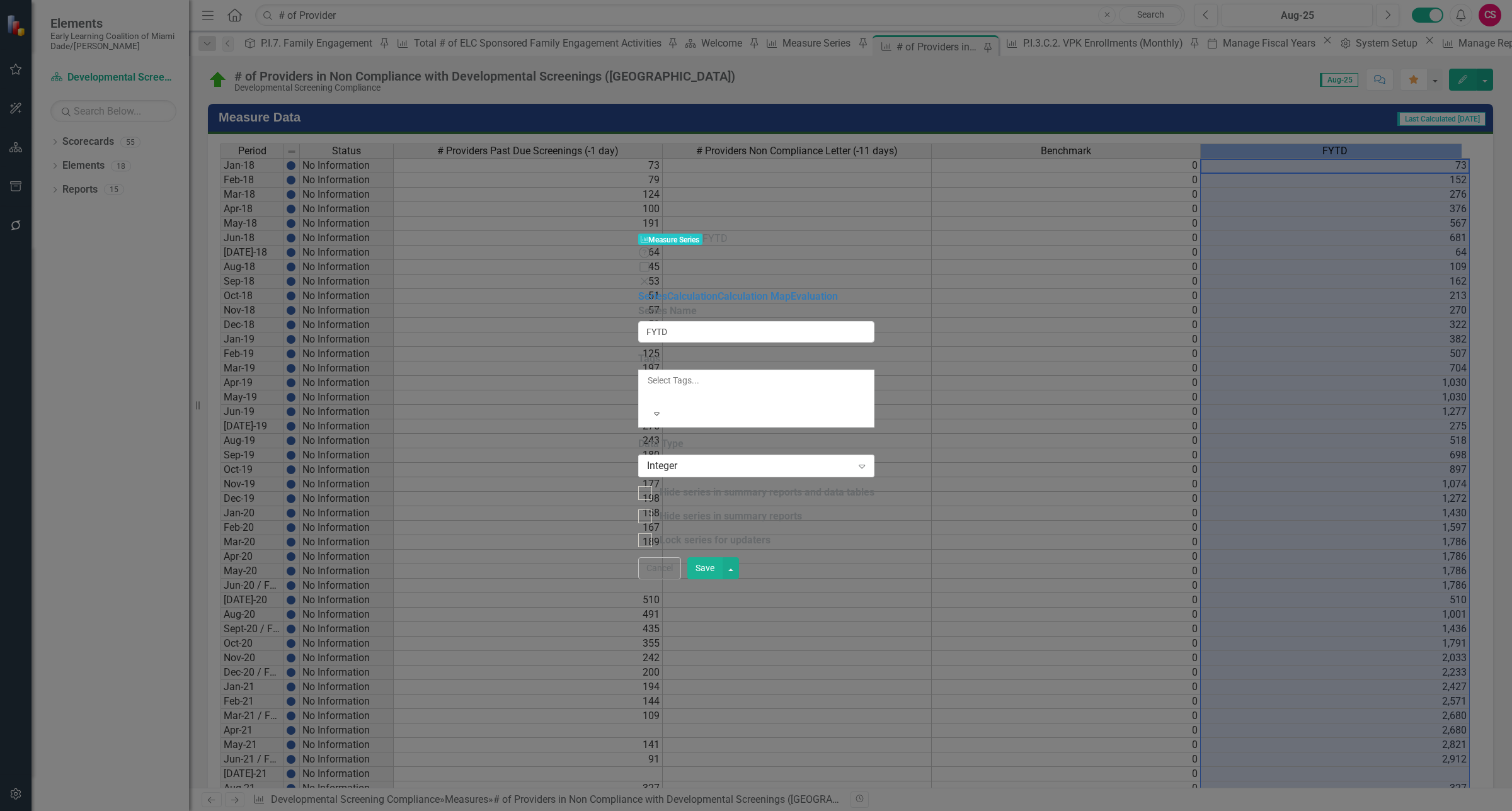
scroll to position [0, 8]
click at [667, 290] on link "Calculation" at bounding box center [691, 295] width 50 height 12
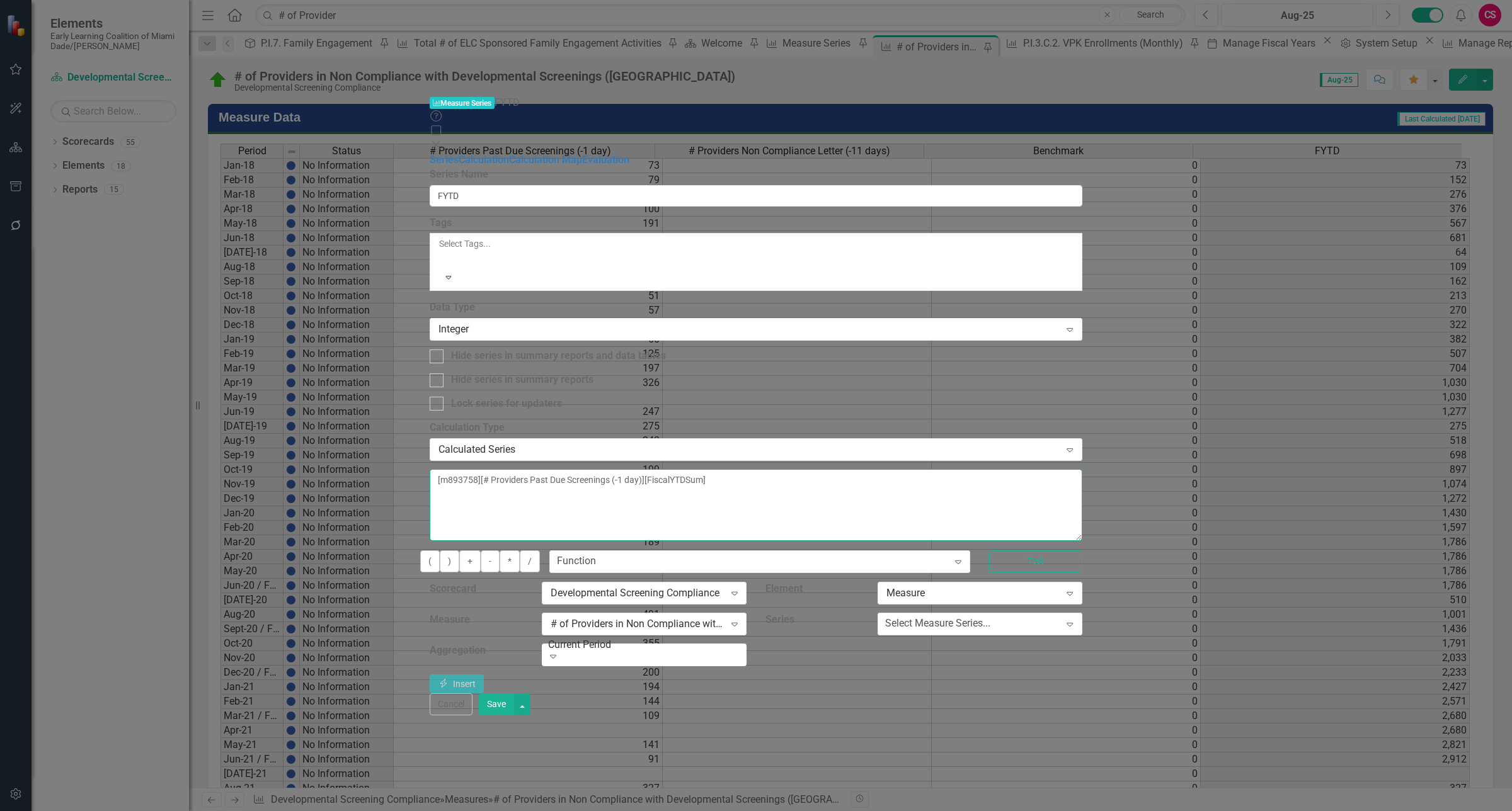
click at [1029, 469] on textarea "[m893758][# Providers Past Due Screenings (-1 day)][FiscalYTDSum]" at bounding box center [755, 505] width 652 height 72
click at [1082, 550] on button "Test" at bounding box center [1036, 561] width 94 height 22
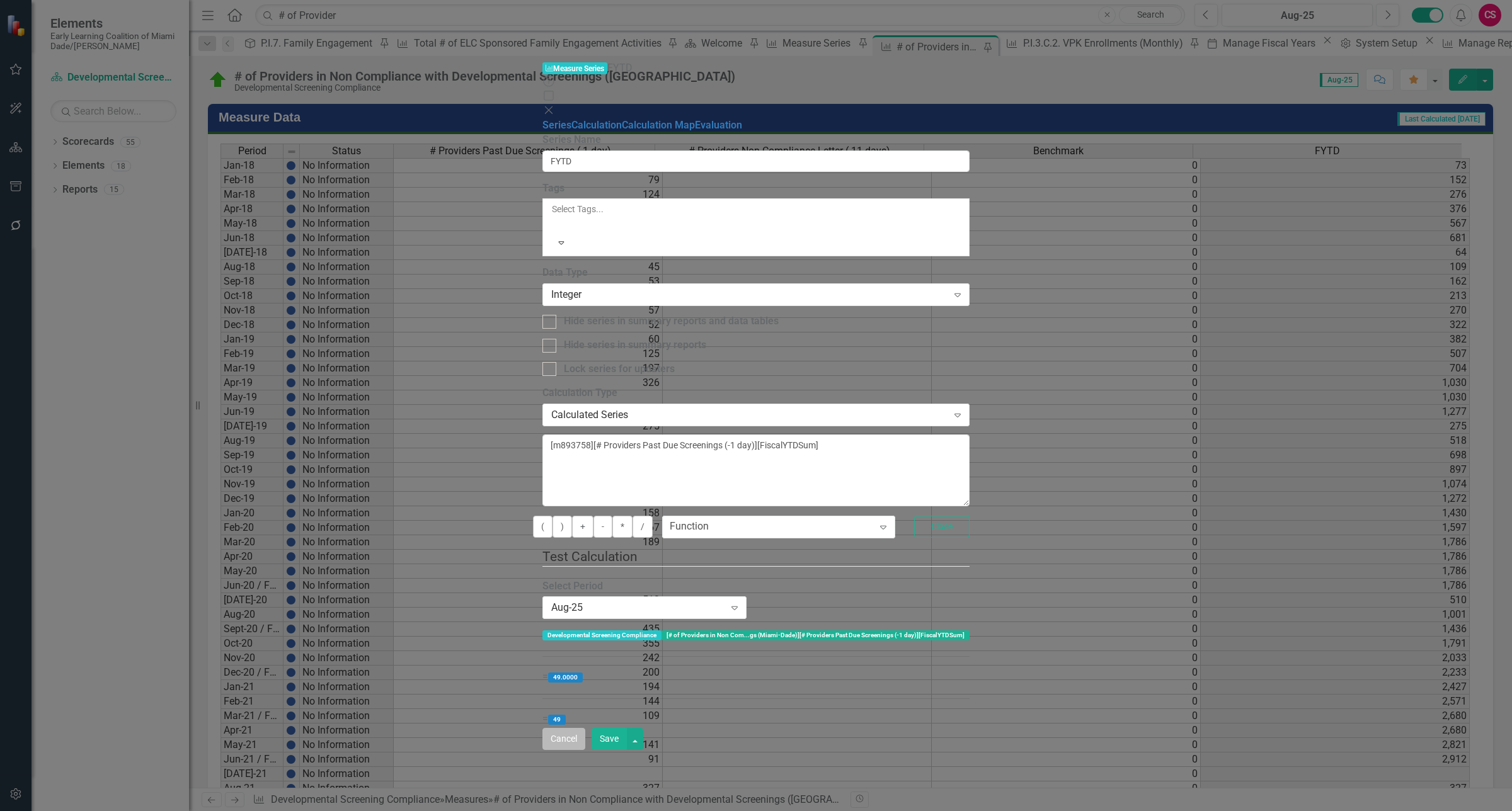
click at [585, 750] on button "Cancel" at bounding box center [563, 738] width 43 height 22
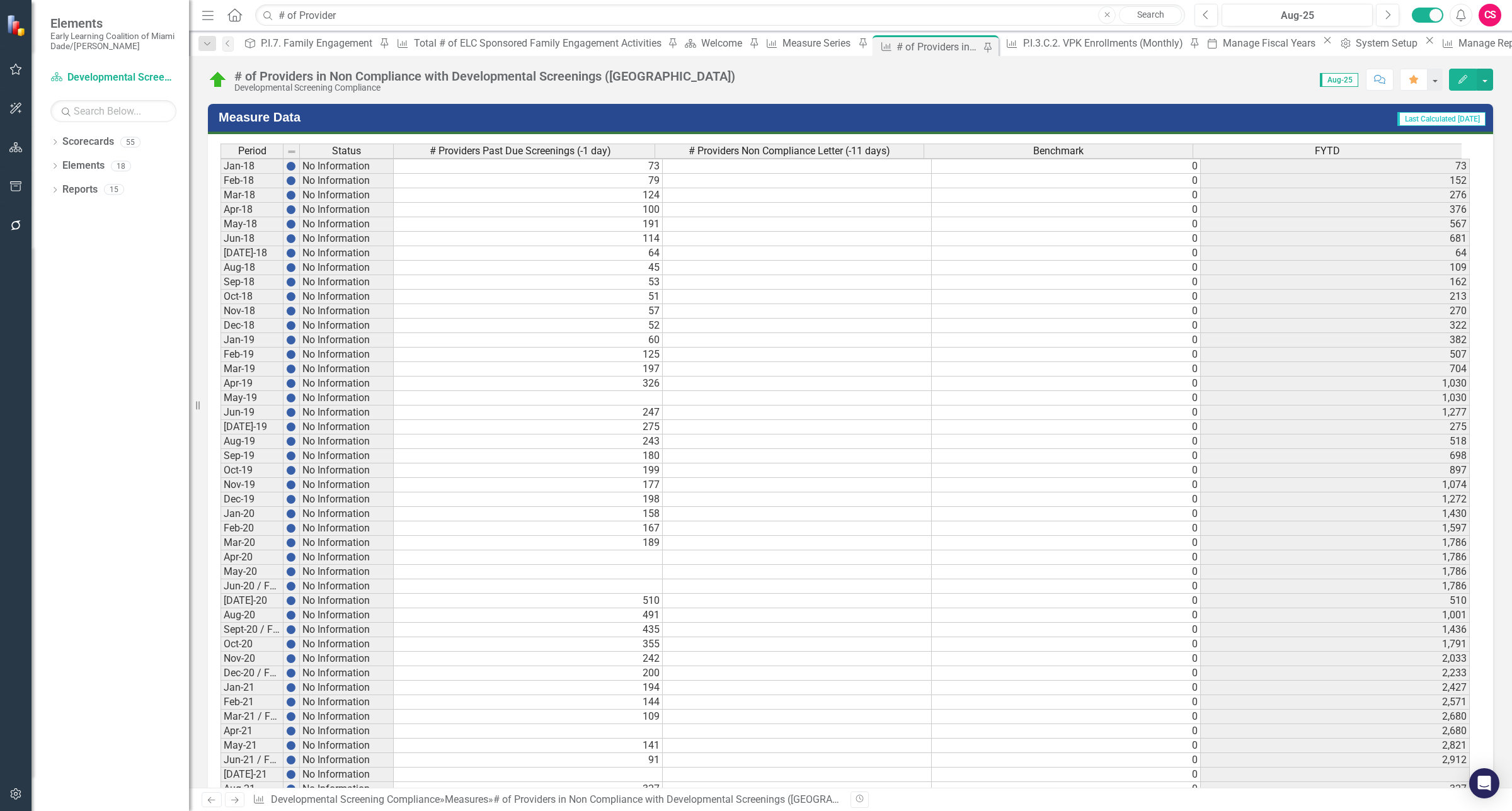
scroll to position [1769, 0]
